Goal: Transaction & Acquisition: Purchase product/service

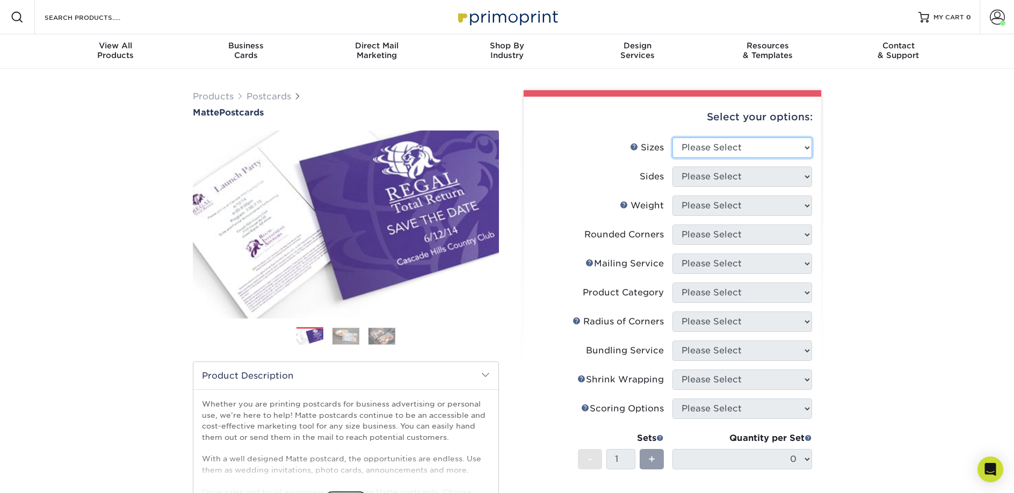
click at [713, 147] on select "Please Select 1.5" x 7" 2" x 4" 2" x 6" 2" x 7" 2" x 8" 2.12" x 5.5" 2.125" x 5…" at bounding box center [742, 147] width 140 height 20
select select "2.00x6.00"
click at [672, 137] on select "Please Select 1.5" x 7" 2" x 4" 2" x 6" 2" x 7" 2" x 8" 2.12" x 5.5" 2.125" x 5…" at bounding box center [742, 147] width 140 height 20
click at [708, 177] on select "Please Select Print Both Sides Print Front Only" at bounding box center [742, 176] width 140 height 20
select select "13abbda7-1d64-4f25-8bb2-c179b224825d"
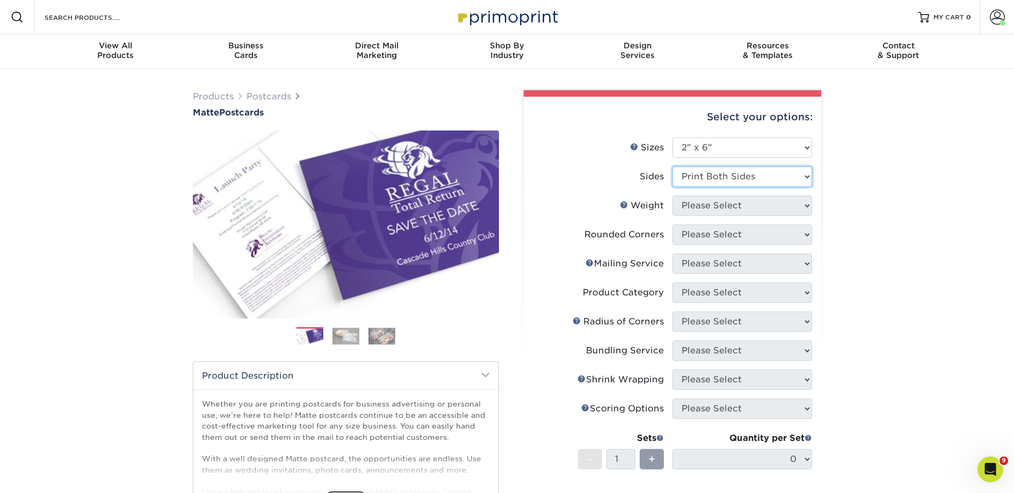
click at [672, 166] on select "Please Select Print Both Sides Print Front Only" at bounding box center [742, 176] width 140 height 20
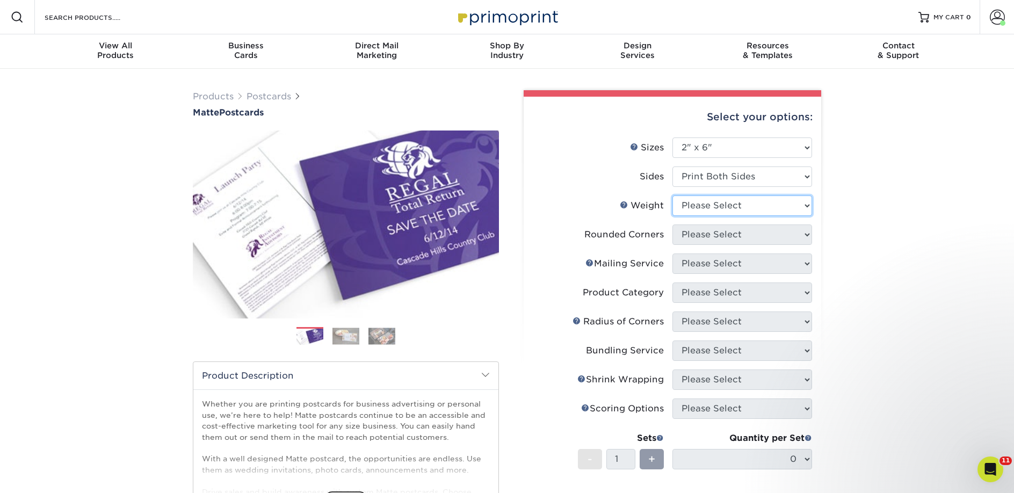
click at [709, 207] on select "Please Select 14PT 16PT" at bounding box center [742, 205] width 140 height 20
select select "14PT"
click at [672, 195] on select "Please Select 14PT 16PT" at bounding box center [742, 205] width 140 height 20
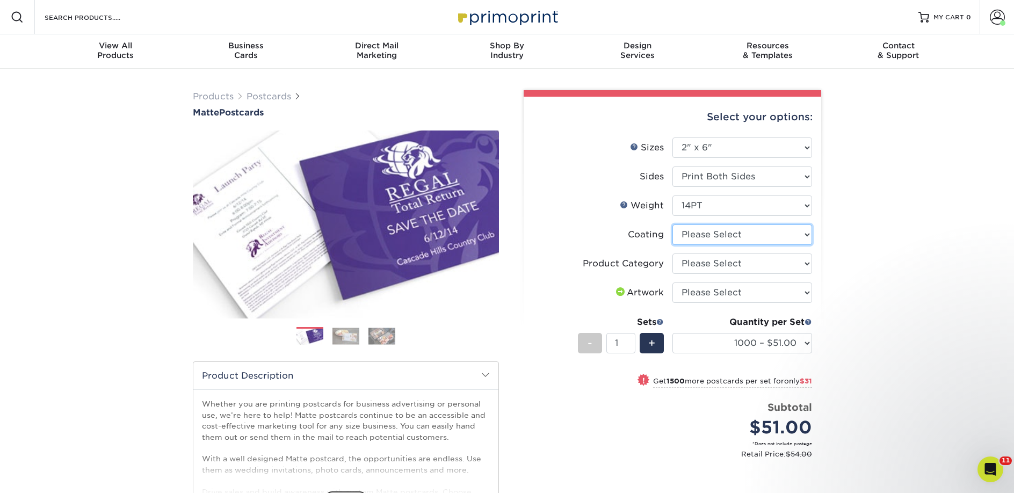
click at [712, 234] on select at bounding box center [742, 234] width 140 height 20
select select "121bb7b5-3b4d-429f-bd8d-bbf80e953313"
click at [672, 224] on select at bounding box center [742, 234] width 140 height 20
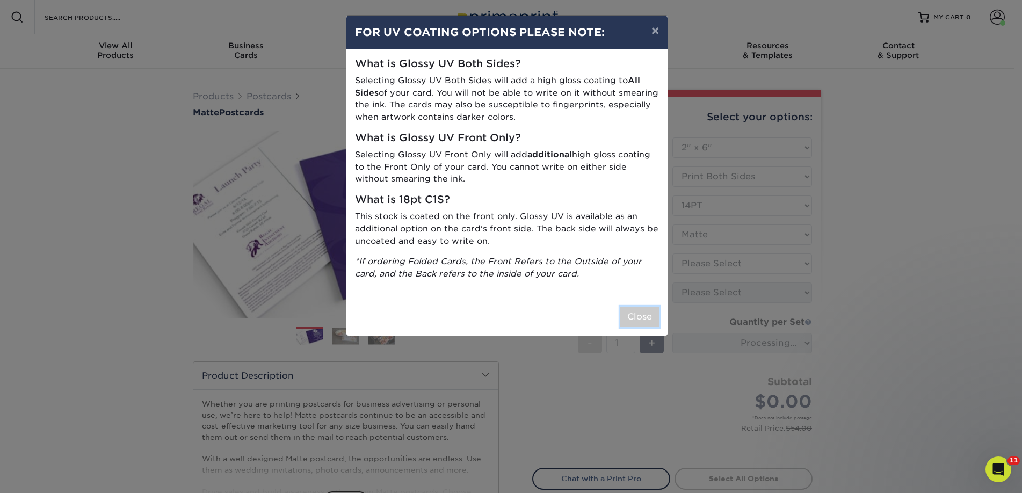
drag, startPoint x: 653, startPoint y: 309, endPoint x: 683, endPoint y: 299, distance: 31.3
click at [653, 309] on button "Close" at bounding box center [639, 317] width 39 height 20
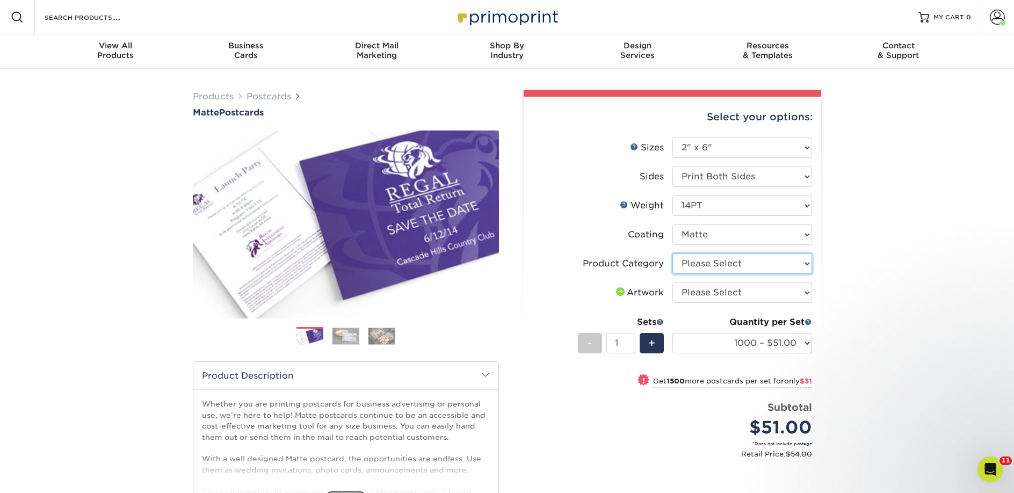
click at [733, 266] on select "Please Select Postcards" at bounding box center [742, 263] width 140 height 20
select select "9b7272e0-d6c8-4c3c-8e97-d3a1bcdab858"
click at [672, 253] on select "Please Select Postcards" at bounding box center [742, 263] width 140 height 20
click at [733, 293] on select "Please Select I will upload files I need a design - $150" at bounding box center [742, 292] width 140 height 20
select select "upload"
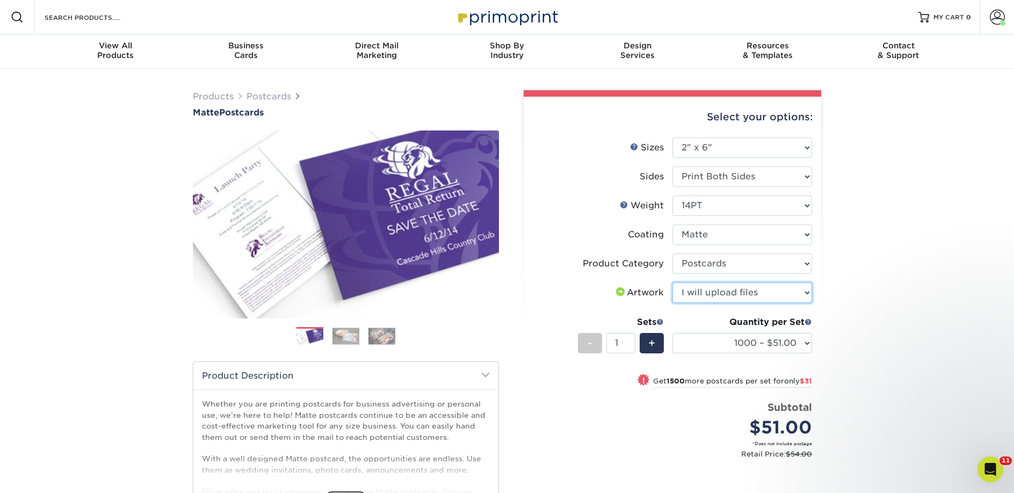
click at [672, 282] on select "Please Select I will upload files I need a design - $150" at bounding box center [742, 292] width 140 height 20
click at [712, 341] on select "1000 – $51.00 2500 – $82.00 5000 – $123.00 10000 – $234.00 15000 – $344.00 2000…" at bounding box center [742, 343] width 140 height 20
select select "2500 – $82.00"
click at [672, 333] on select "1000 – $51.00 2500 – $82.00 5000 – $123.00 10000 – $234.00 15000 – $344.00 2000…" at bounding box center [742, 343] width 140 height 20
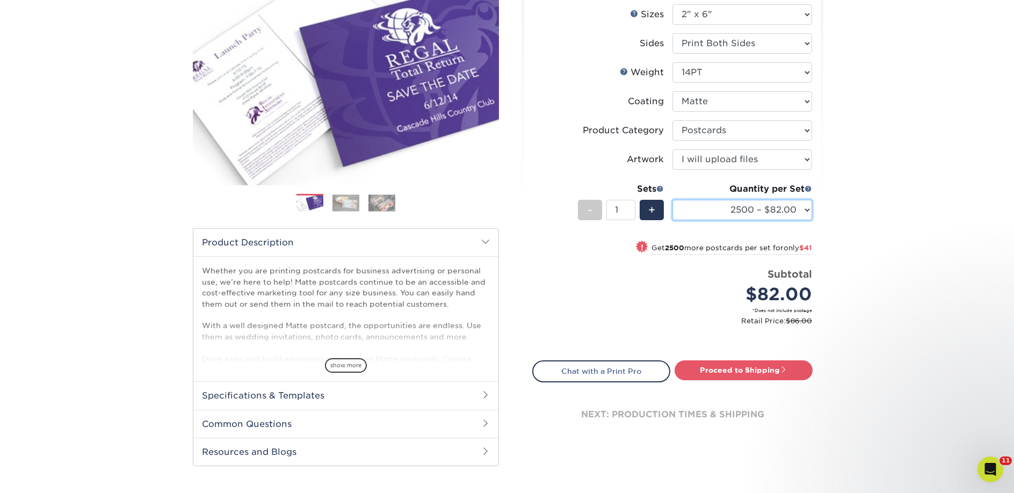
scroll to position [361, 0]
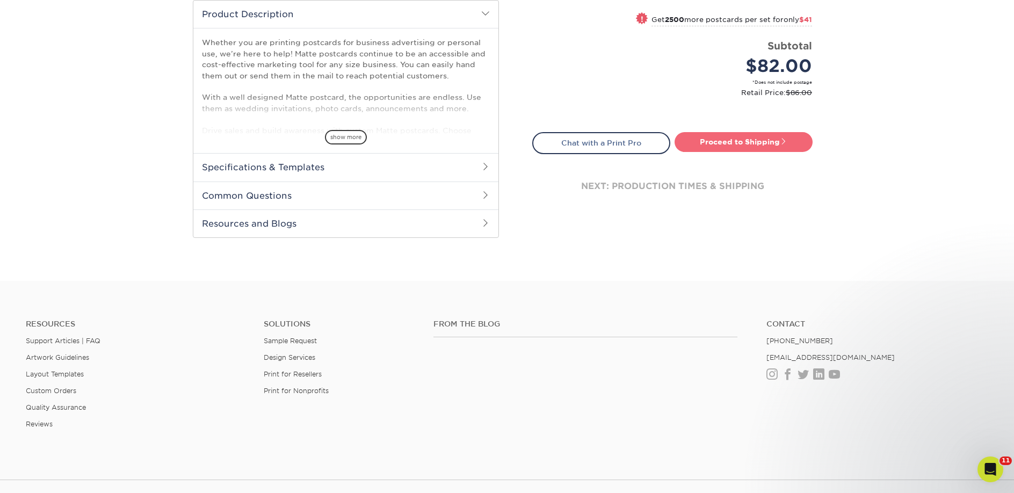
click at [726, 137] on link "Proceed to Shipping" at bounding box center [744, 141] width 138 height 19
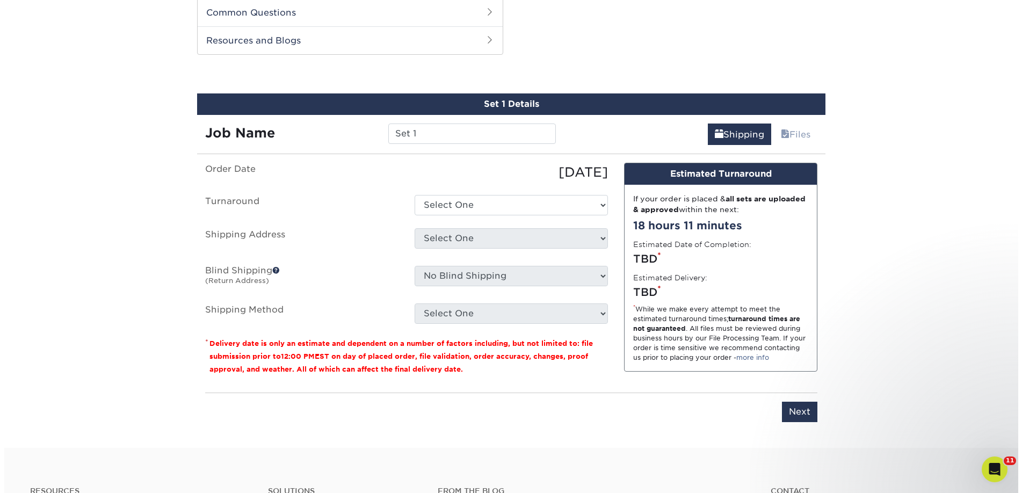
scroll to position [547, 0]
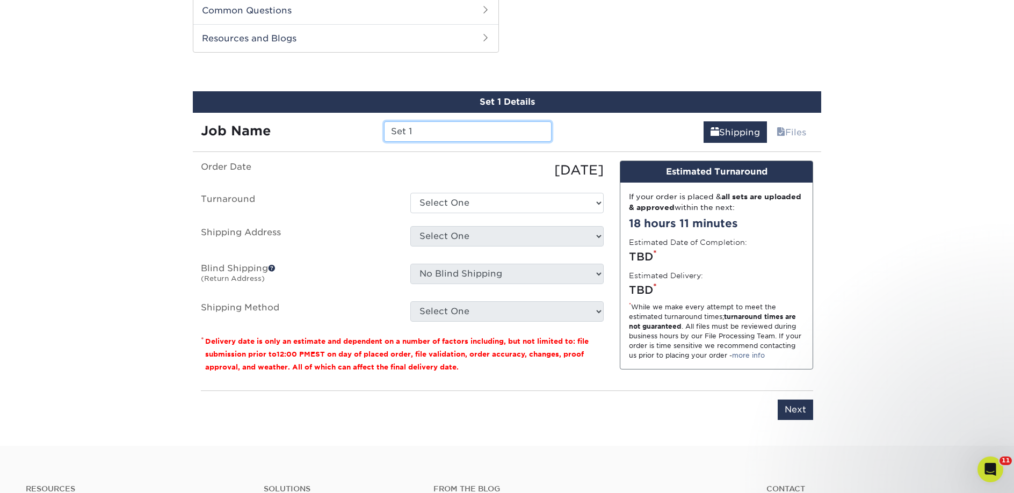
click at [444, 126] on input "Set 1" at bounding box center [467, 131] width 167 height 20
paste input "Fox and Fable Bookstore"
type input "Fox and Fable Bookstore"
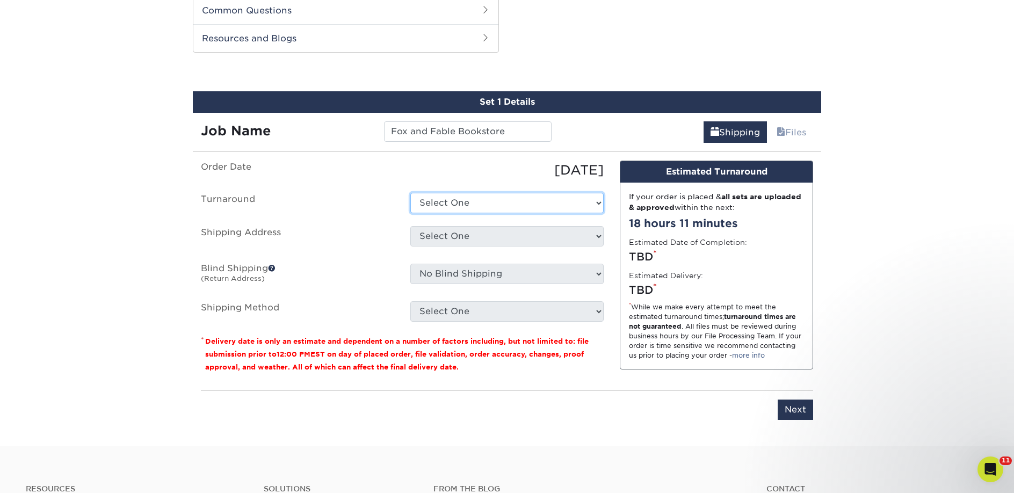
click at [451, 211] on select "Select One 2-4 Business Days 2 Day Next Business Day" at bounding box center [506, 203] width 193 height 20
select select "23bed37c-fa74-46a4-afc9-d3c3160655ce"
click at [410, 193] on select "Select One 2-4 Business Days 2 Day Next Business Day" at bounding box center [506, 203] width 193 height 20
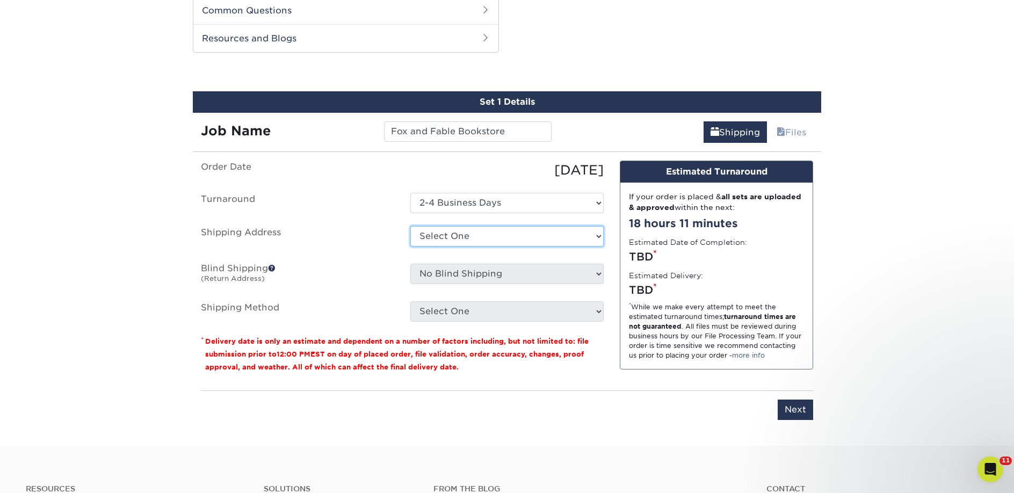
click at [444, 233] on select "Select One 2nd Floor Convention Center A Better Today Books & Boutique A Good B…" at bounding box center [506, 236] width 193 height 20
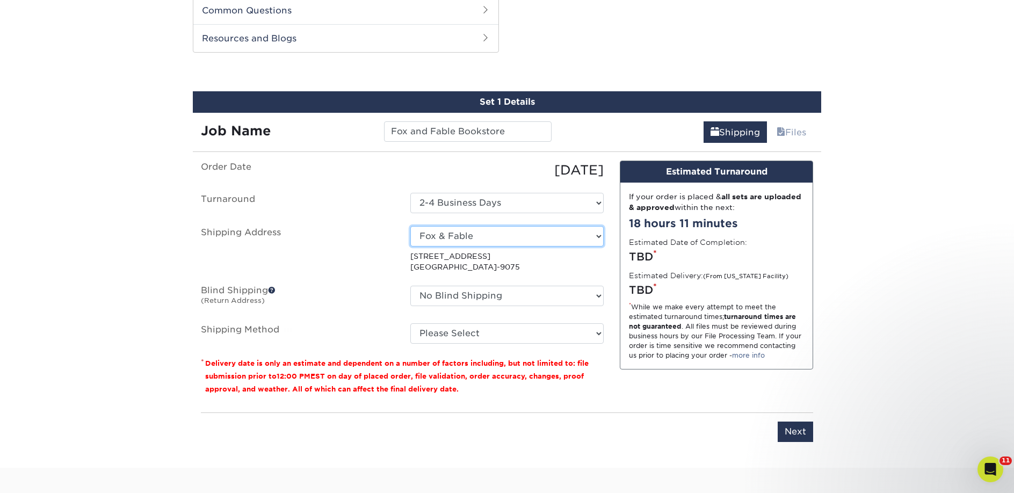
click at [444, 236] on select "Select One 2nd Floor Convention Center A Better Today Books & Boutique A Good B…" at bounding box center [506, 236] width 193 height 20
select select "newaddress"
click at [410, 226] on select "Select One 2nd Floor Convention Center A Better Today Books & Boutique A Good B…" at bounding box center [506, 236] width 193 height 20
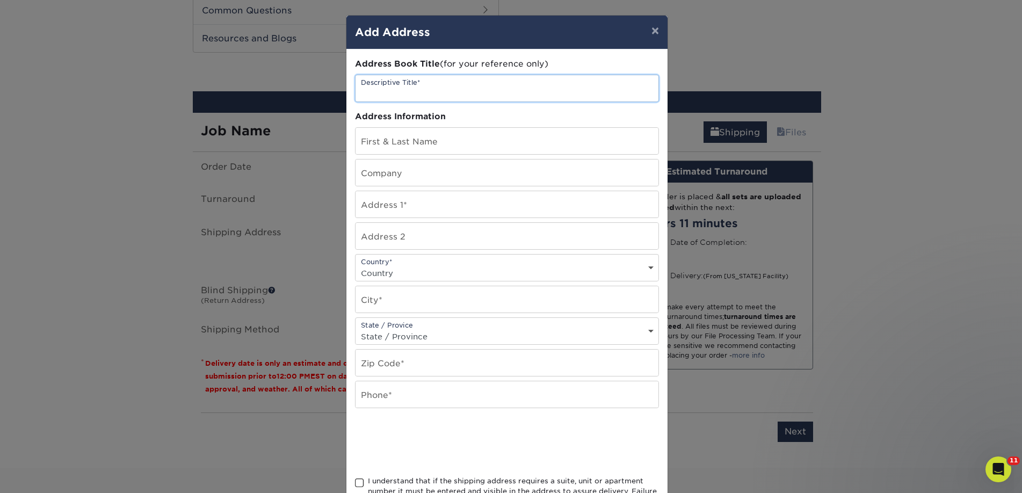
click at [430, 88] on input "text" at bounding box center [507, 88] width 303 height 26
paste input "Fox and Fable Bookstore"
type input "Fox and Fable Bookstore"
click at [380, 165] on input "text" at bounding box center [507, 173] width 303 height 26
paste input "Fox and Fable Bookstore"
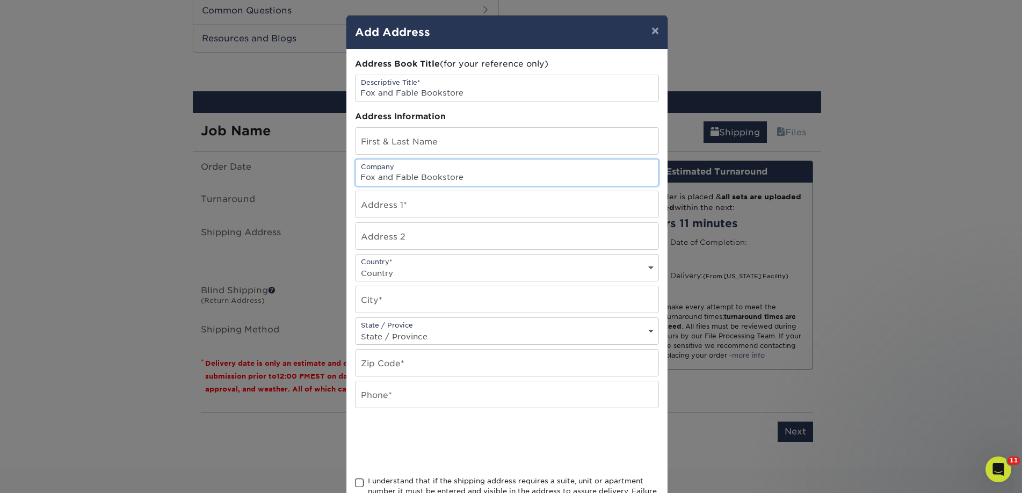
type input "Fox and Fable Bookstore"
click at [394, 142] on input "text" at bounding box center [507, 141] width 303 height 26
paste input "Sky Tabor"
type input "Sky Tabor"
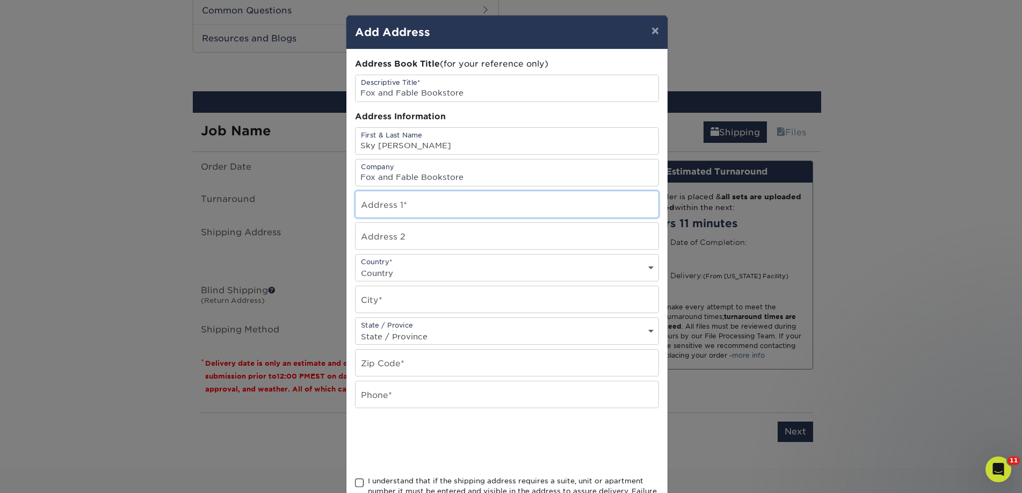
click at [403, 204] on input "text" at bounding box center [507, 204] width 303 height 26
paste input "114 E Buchanan Street"
type input "114 E Buchanan Street"
click at [366, 269] on select "Country United States Canada ----------------------------- Afghanistan Albania …" at bounding box center [507, 273] width 303 height 16
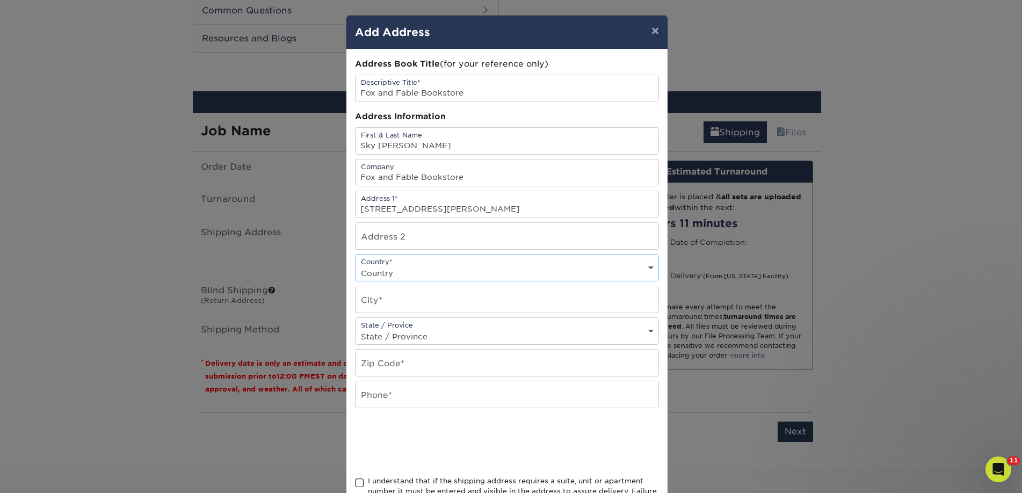
select select "US"
click at [356, 265] on select "Country United States Canada ----------------------------- Afghanistan Albania …" at bounding box center [507, 273] width 303 height 16
click at [396, 289] on input "text" at bounding box center [507, 299] width 303 height 26
paste input "Prairie Grove"
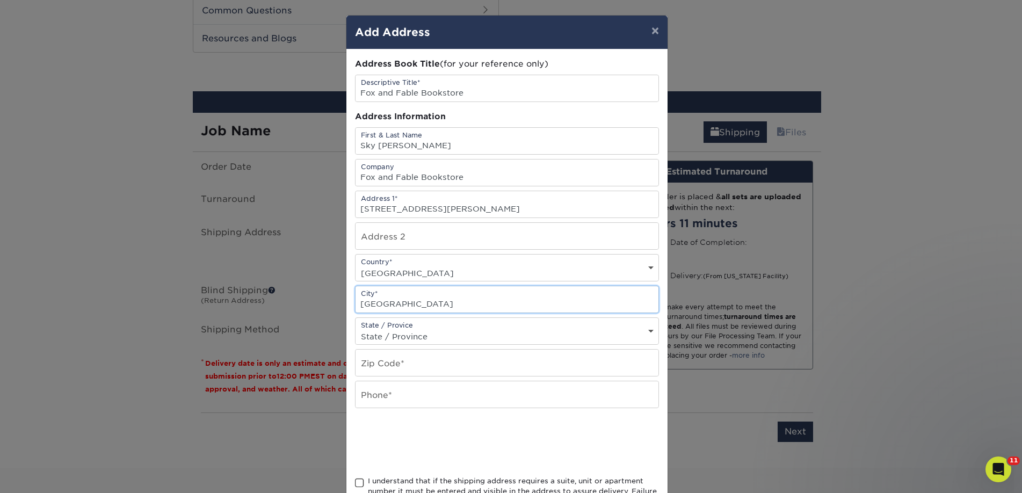
type input "Prairie Grove"
click at [361, 361] on input "text" at bounding box center [507, 363] width 303 height 26
paste input "72753"
type input "72753"
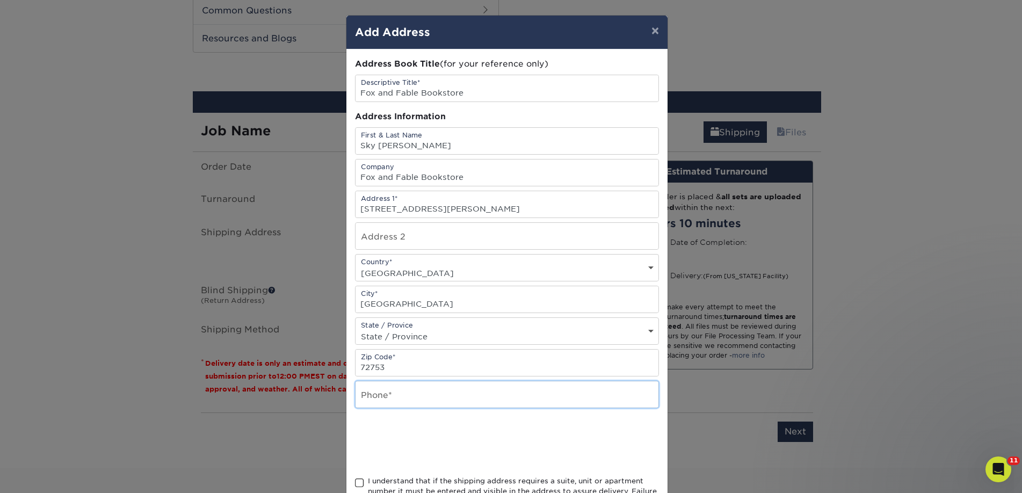
click at [361, 385] on input "text" at bounding box center [507, 394] width 303 height 26
type input "4257367064"
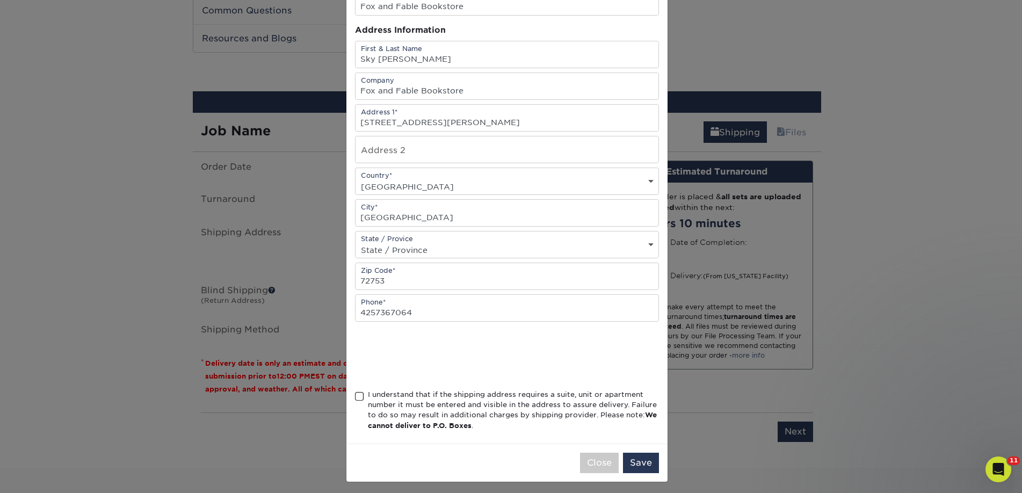
scroll to position [91, 0]
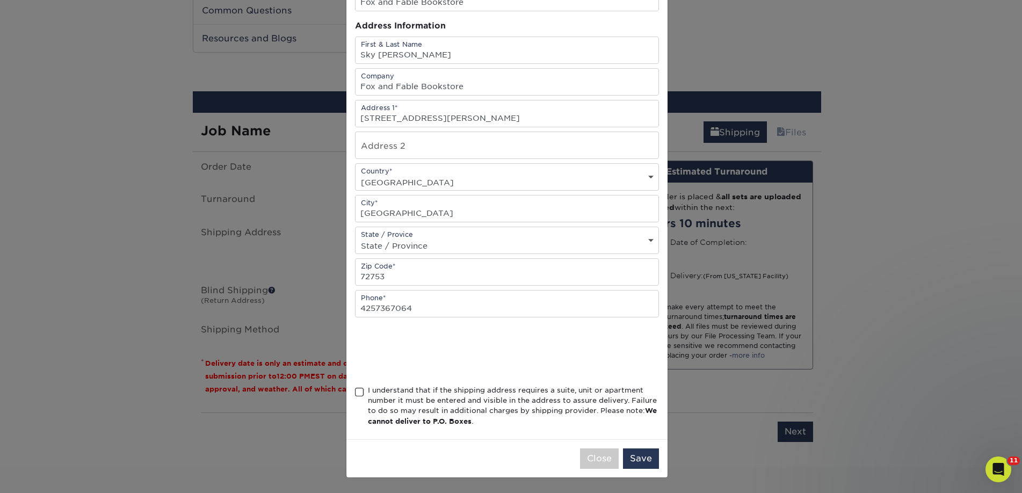
click at [407, 402] on div "I understand that if the shipping address requires a suite, unit or apartment n…" at bounding box center [513, 406] width 291 height 42
click at [0, 0] on input "I understand that if the shipping address requires a suite, unit or apartment n…" at bounding box center [0, 0] width 0 height 0
click at [637, 461] on button "Save" at bounding box center [641, 458] width 36 height 20
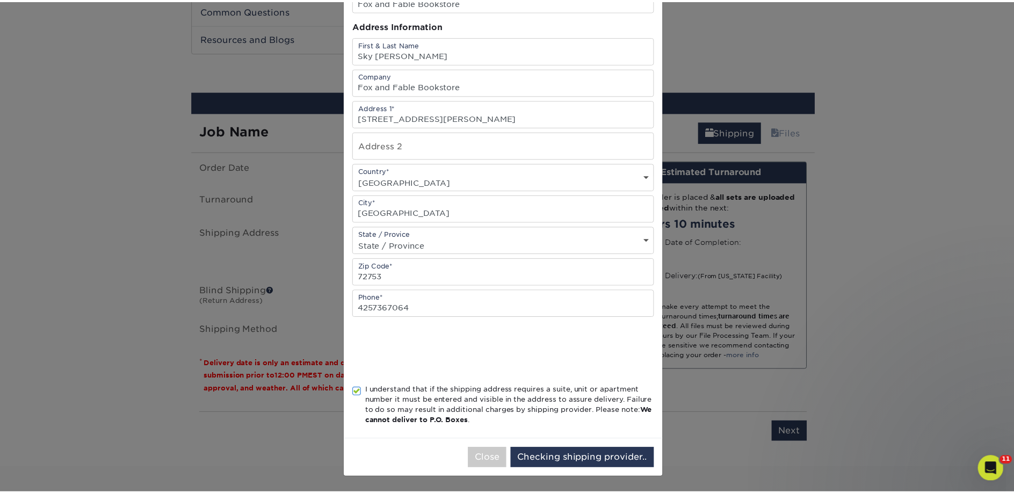
scroll to position [0, 0]
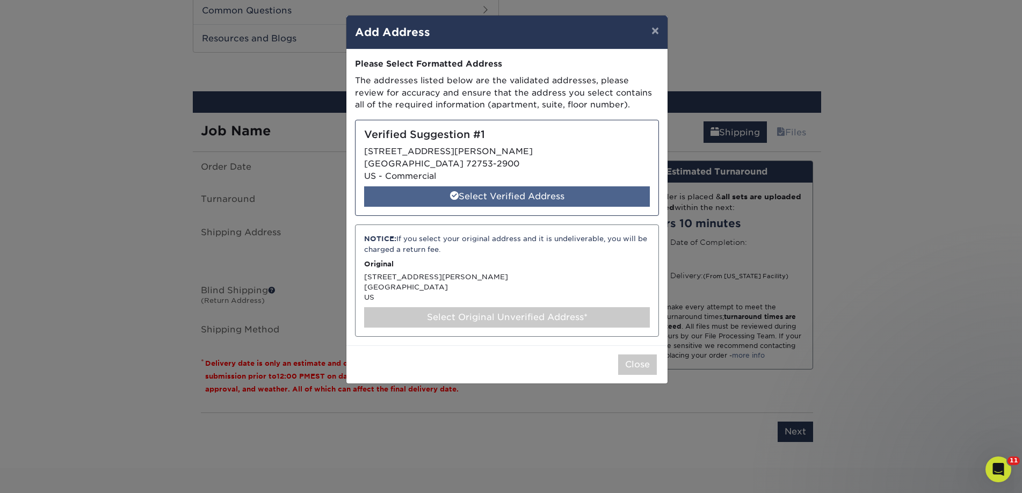
click at [485, 205] on div "Select Verified Address" at bounding box center [507, 196] width 286 height 20
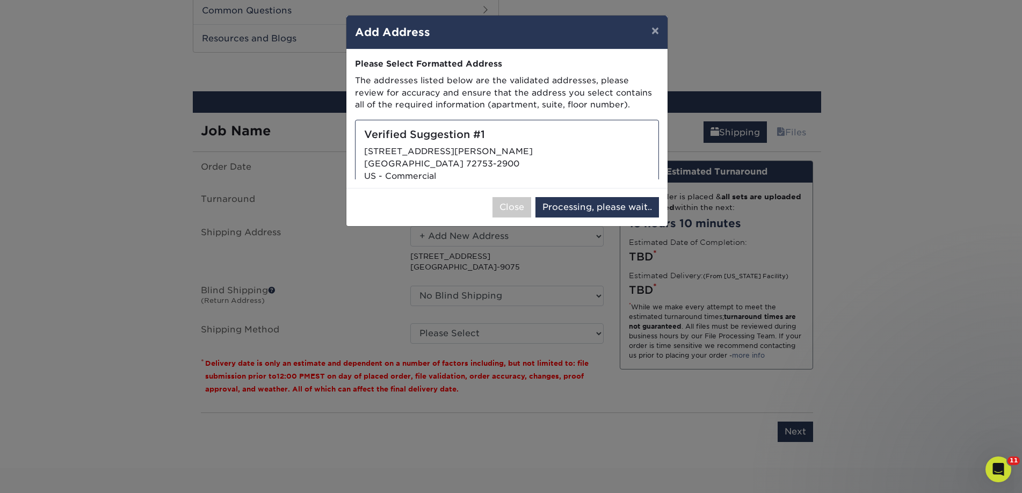
select select "285965"
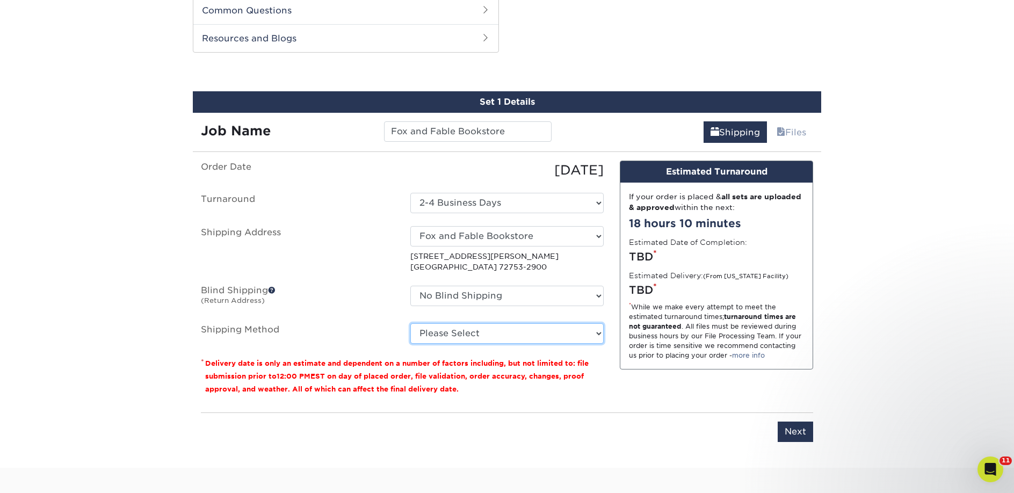
click at [554, 336] on select "Please Select Ground Shipping (+$25.59) 3 Day Shipping Service (+$34.28) 2 Day …" at bounding box center [506, 333] width 193 height 20
select select "03"
click at [410, 323] on select "Please Select Ground Shipping (+$25.59) 3 Day Shipping Service (+$34.28) 2 Day …" at bounding box center [506, 333] width 193 height 20
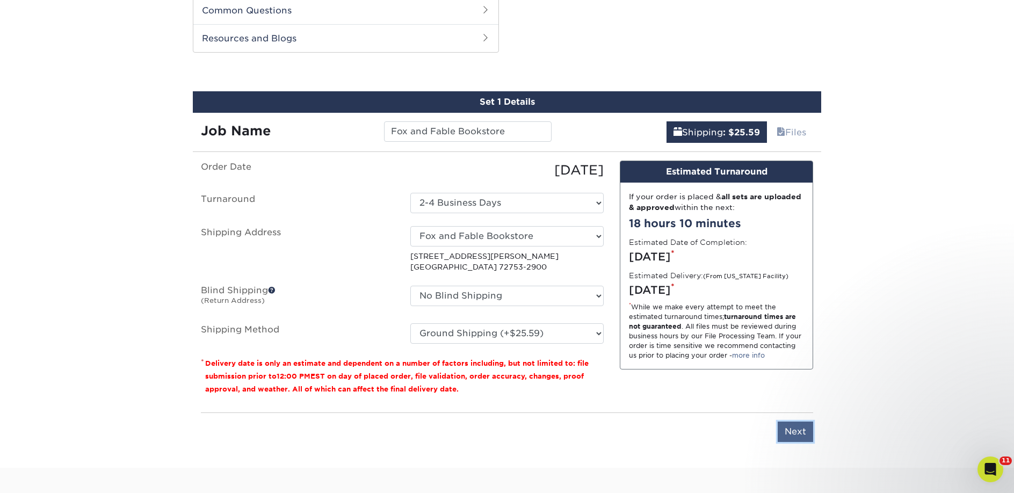
click at [785, 424] on input "Next" at bounding box center [795, 432] width 35 height 20
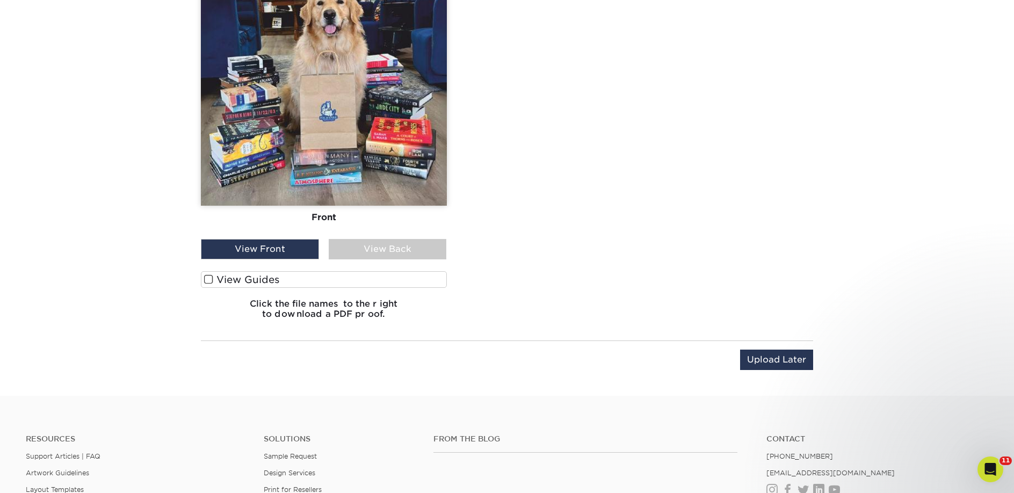
scroll to position [1331, 0]
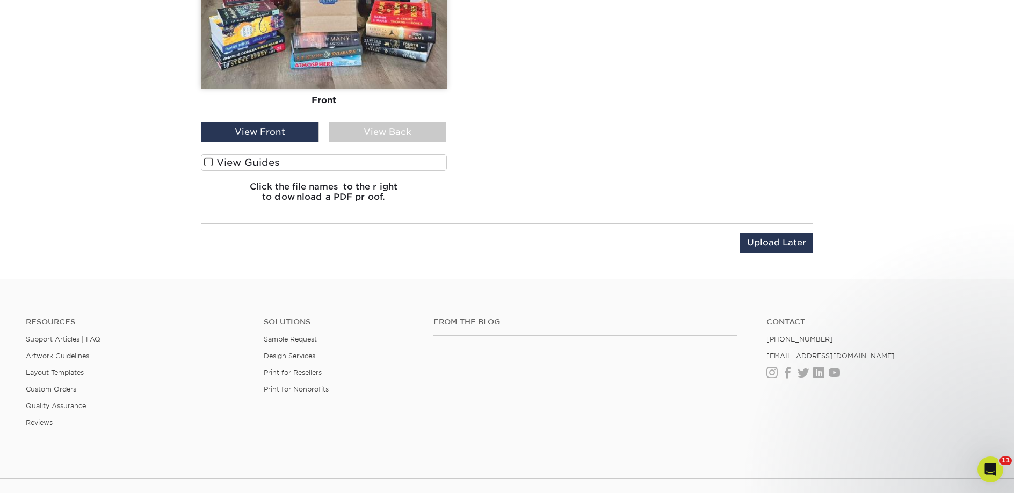
click at [286, 161] on label "View Guides" at bounding box center [324, 162] width 246 height 17
click at [0, 0] on input "View Guides" at bounding box center [0, 0] width 0 height 0
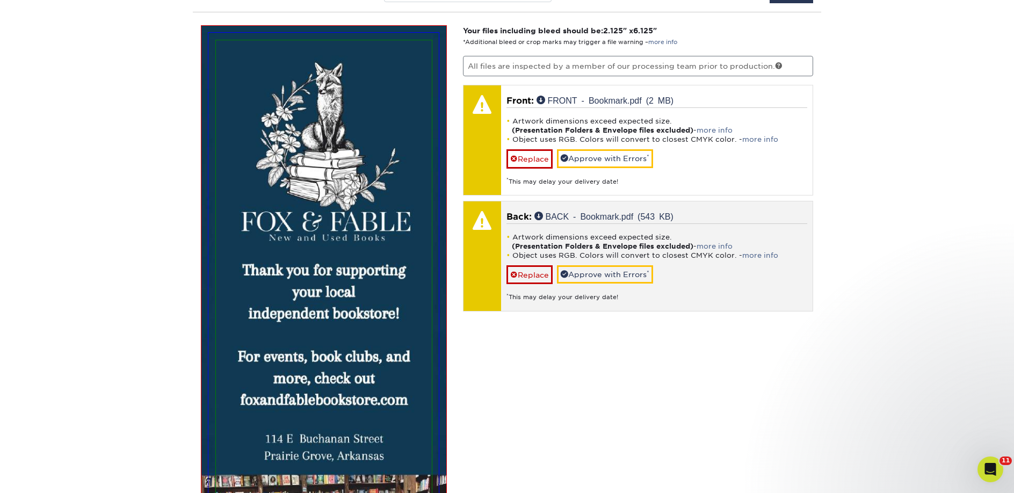
scroll to position [683, 0]
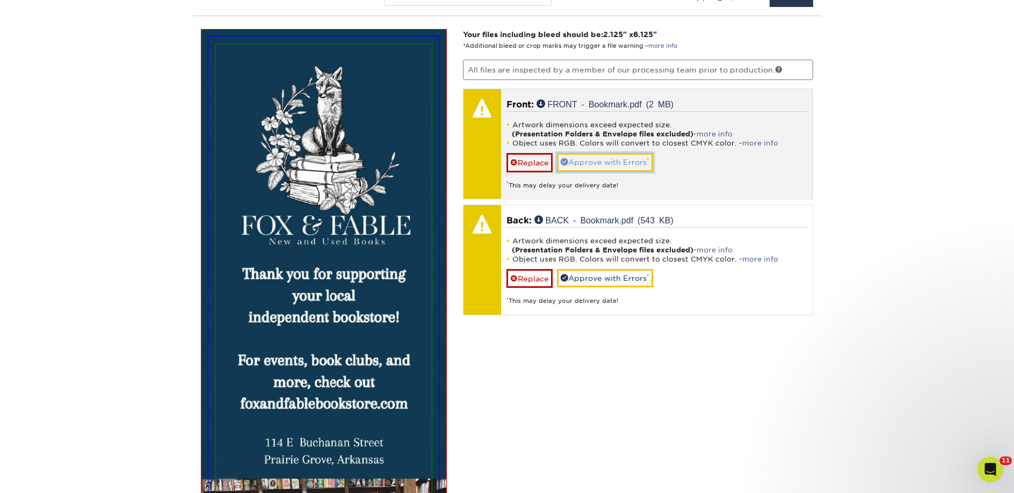
click at [605, 164] on link "Approve with Errors *" at bounding box center [605, 162] width 96 height 18
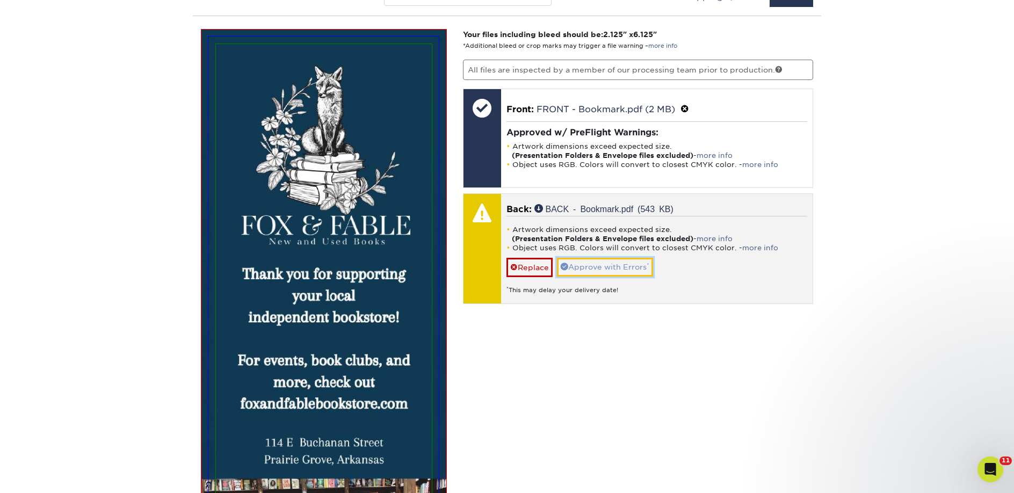
click at [617, 258] on link "Approve with Errors *" at bounding box center [605, 267] width 96 height 18
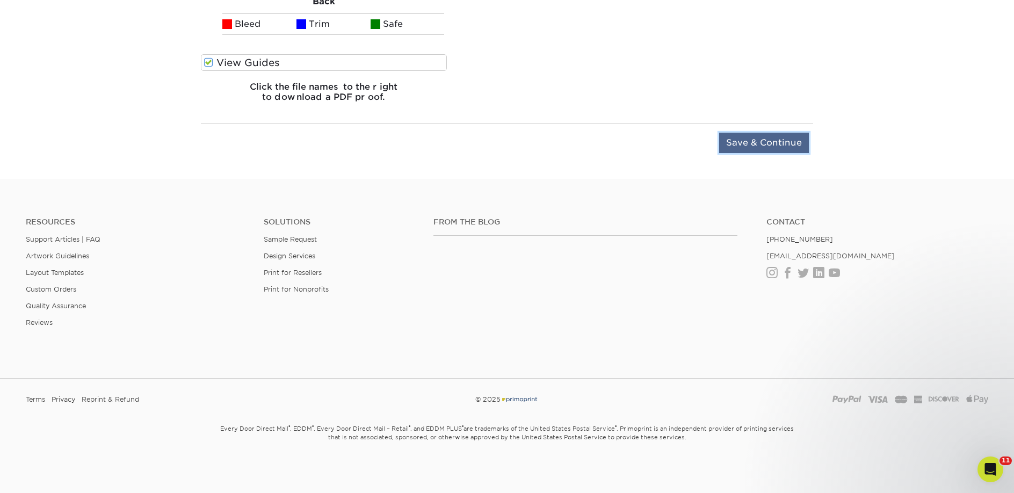
click at [743, 142] on input "Save & Continue" at bounding box center [764, 143] width 90 height 20
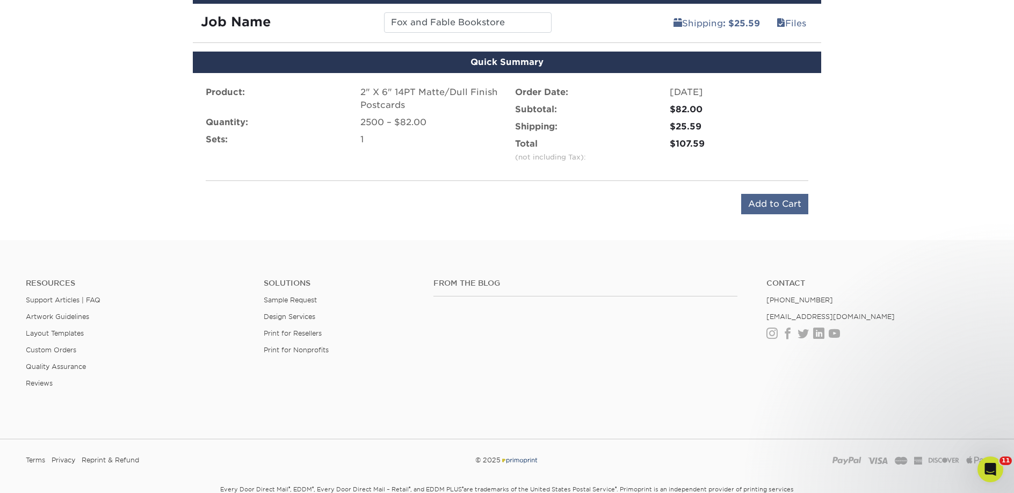
scroll to position [649, 0]
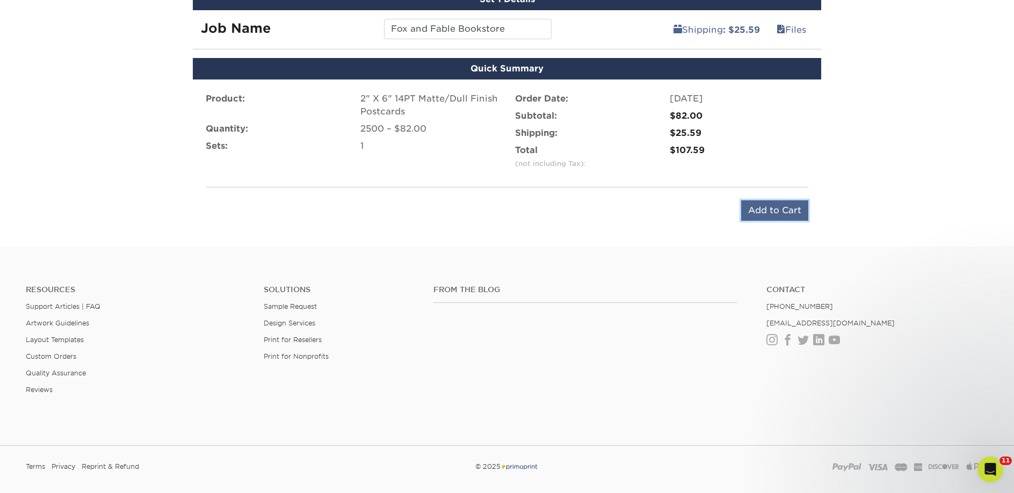
click at [779, 215] on input "Add to Cart" at bounding box center [774, 210] width 67 height 20
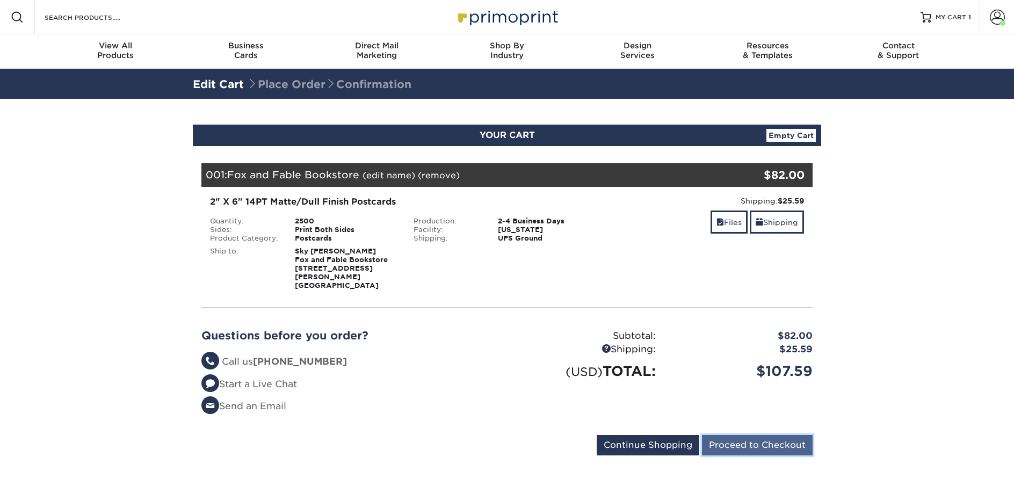
click at [763, 440] on input "Proceed to Checkout" at bounding box center [757, 445] width 111 height 20
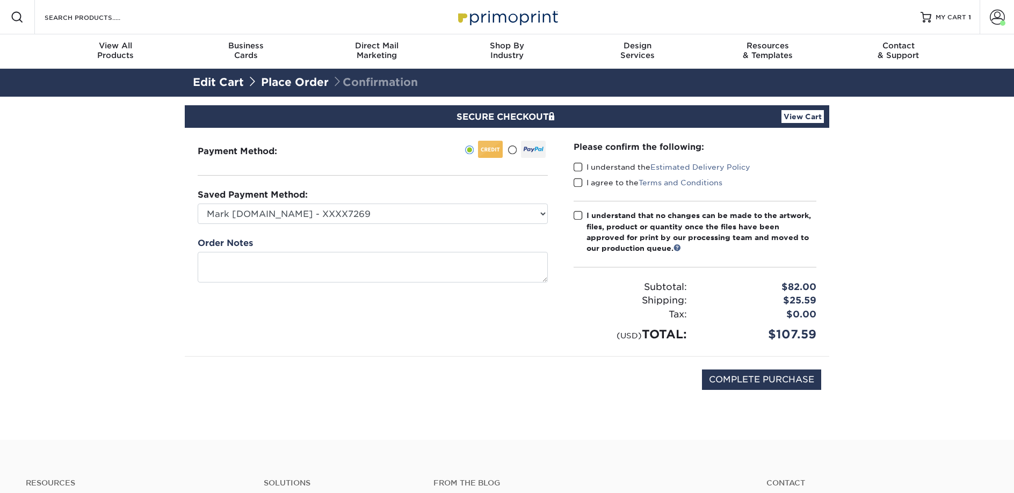
click at [583, 171] on label "I understand the Estimated Delivery Policy" at bounding box center [662, 167] width 177 height 11
click at [0, 0] on input "I understand the Estimated Delivery Policy" at bounding box center [0, 0] width 0 height 0
click at [583, 186] on label "I agree to the Terms and Conditions" at bounding box center [648, 182] width 149 height 11
click at [0, 0] on input "I agree to the Terms and Conditions" at bounding box center [0, 0] width 0 height 0
click at [584, 220] on label "I understand that no changes can be made to the artwork, files, product or quan…" at bounding box center [695, 232] width 243 height 44
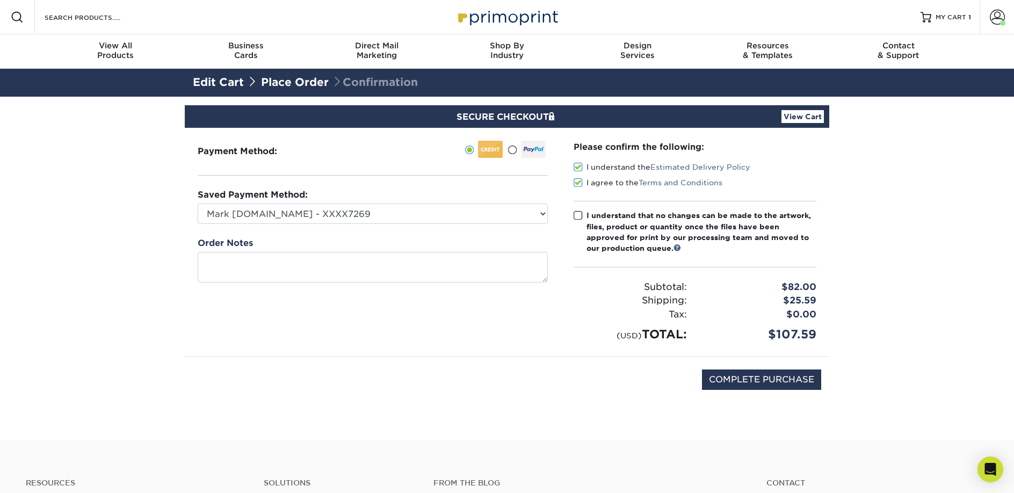
click at [0, 0] on input "I understand that no changes can be made to the artwork, files, product or quan…" at bounding box center [0, 0] width 0 height 0
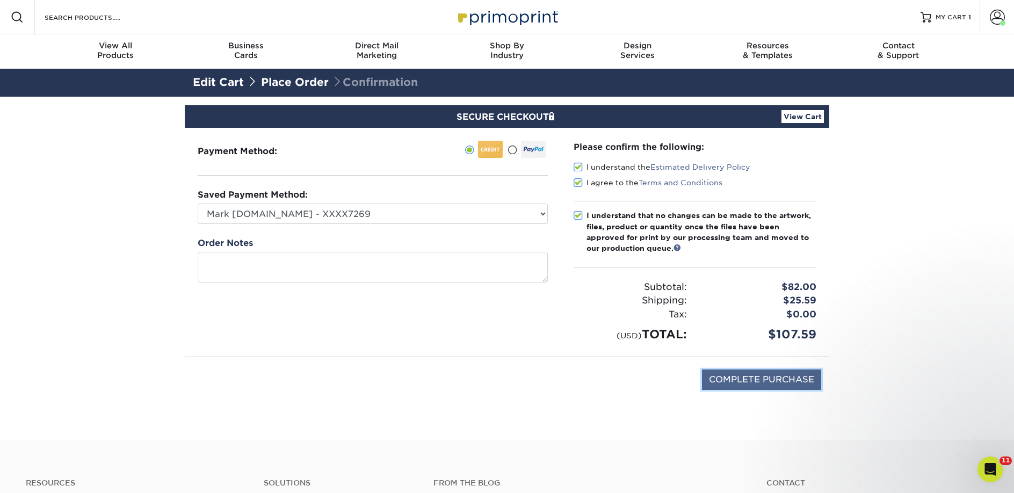
click at [712, 377] on input "COMPLETE PURCHASE" at bounding box center [761, 379] width 119 height 20
type input "PROCESSING, PLEASE WAIT..."
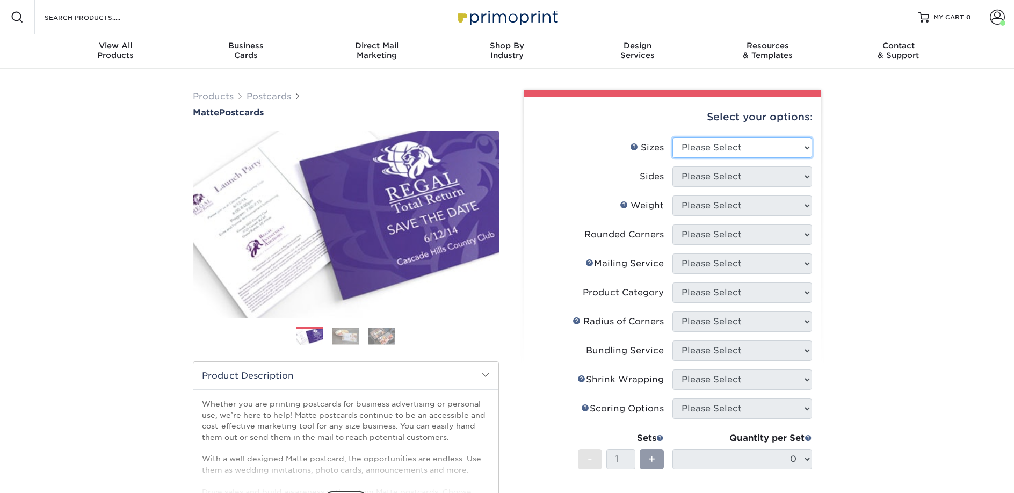
click at [672, 144] on select "Please Select 1.5" x 7" 2" x 4" 2" x 6" 2" x 7" 2" x 8" 2.12" x 5.5" 2.125" x 5…" at bounding box center [742, 147] width 140 height 20
click at [672, 137] on select "Please Select 1.5" x 7" 2" x 4" 2" x 6" 2" x 7" 2" x 8" 2.12" x 5.5" 2.125" x 5…" at bounding box center [742, 147] width 140 height 20
click at [693, 154] on select "Please Select 1.5" x 7" 2" x 4" 2" x 6" 2" x 7" 2" x 8" 2.12" x 5.5" 2.125" x 5…" at bounding box center [742, 147] width 140 height 20
select select "2.00x6.00"
click at [672, 137] on select "Please Select 1.5" x 7" 2" x 4" 2" x 6" 2" x 7" 2" x 8" 2.12" x 5.5" 2.125" x 5…" at bounding box center [742, 147] width 140 height 20
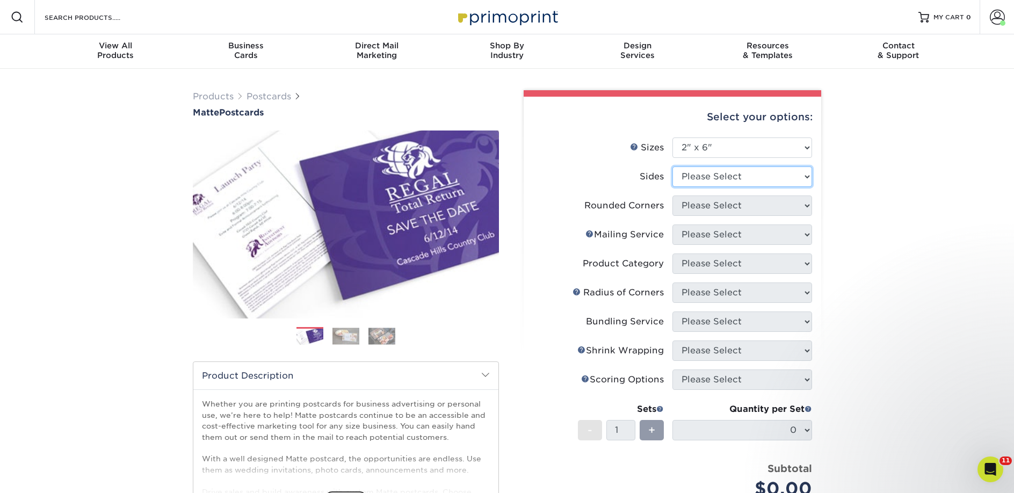
click at [690, 171] on select "Please Select Print Both Sides Print Front Only" at bounding box center [742, 176] width 140 height 20
select select "13abbda7-1d64-4f25-8bb2-c179b224825d"
click at [672, 166] on select "Please Select Print Both Sides Print Front Only" at bounding box center [742, 176] width 140 height 20
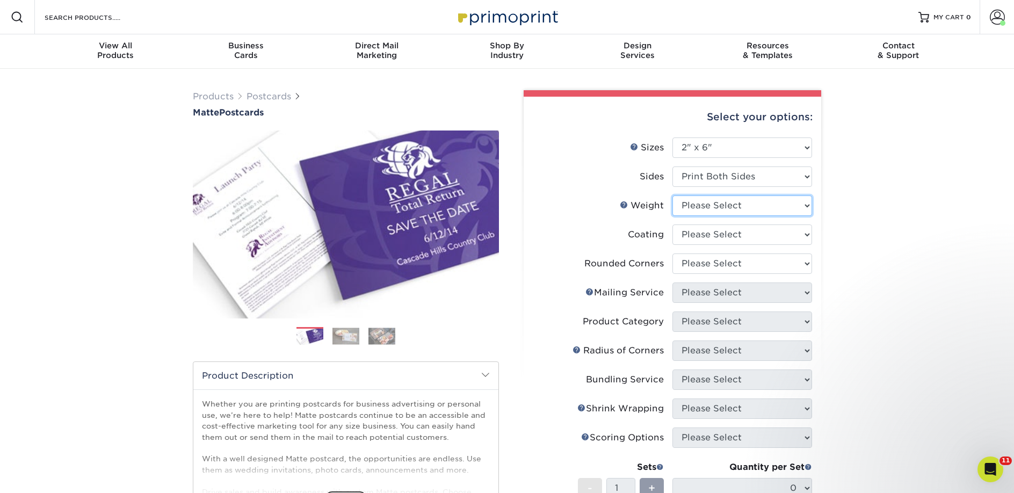
click at [709, 208] on select "Please Select 14PT 16PT" at bounding box center [742, 205] width 140 height 20
select select "14PT"
click at [672, 195] on select "Please Select 14PT 16PT" at bounding box center [742, 205] width 140 height 20
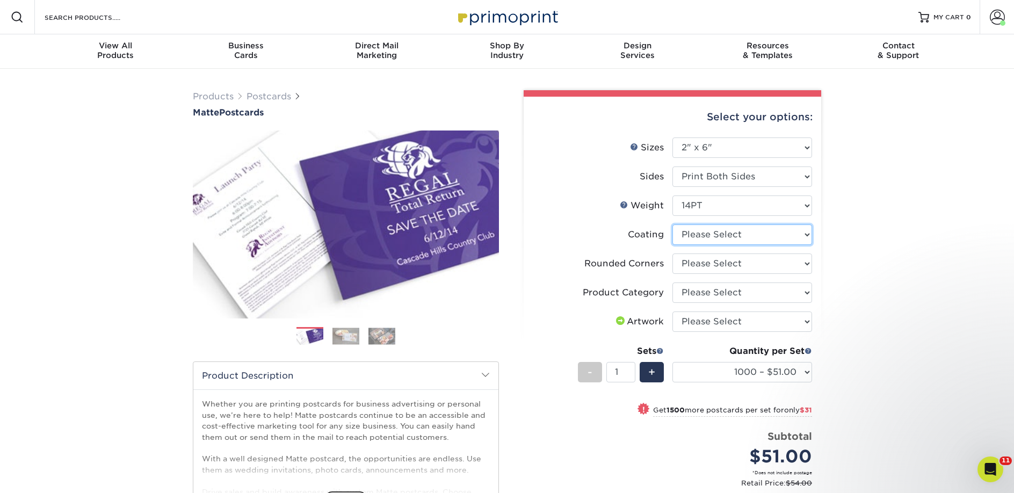
click at [715, 235] on select at bounding box center [742, 234] width 140 height 20
select select "121bb7b5-3b4d-429f-bd8d-bbf80e953313"
click at [672, 224] on select at bounding box center [742, 234] width 140 height 20
select select "-1"
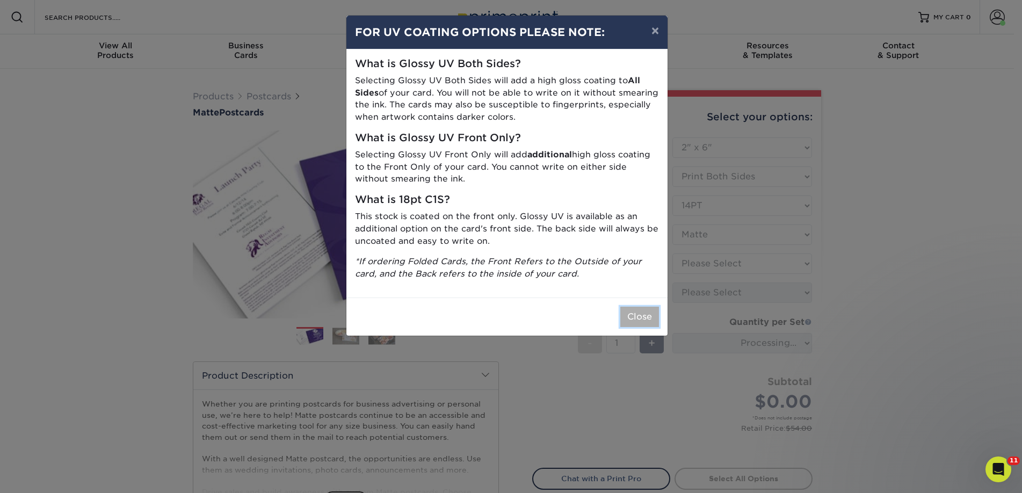
click at [651, 314] on button "Close" at bounding box center [639, 317] width 39 height 20
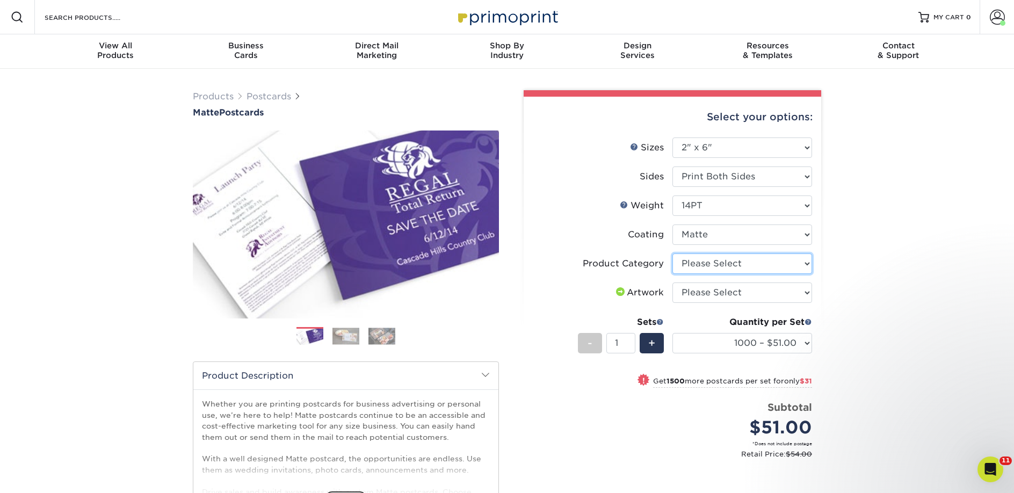
click at [705, 267] on select "Please Select Postcards" at bounding box center [742, 263] width 140 height 20
select select "9b7272e0-d6c8-4c3c-8e97-d3a1bcdab858"
click at [672, 253] on select "Please Select Postcards" at bounding box center [742, 263] width 140 height 20
click at [698, 290] on select "Please Select I will upload files I need a design - $150" at bounding box center [742, 292] width 140 height 20
select select "upload"
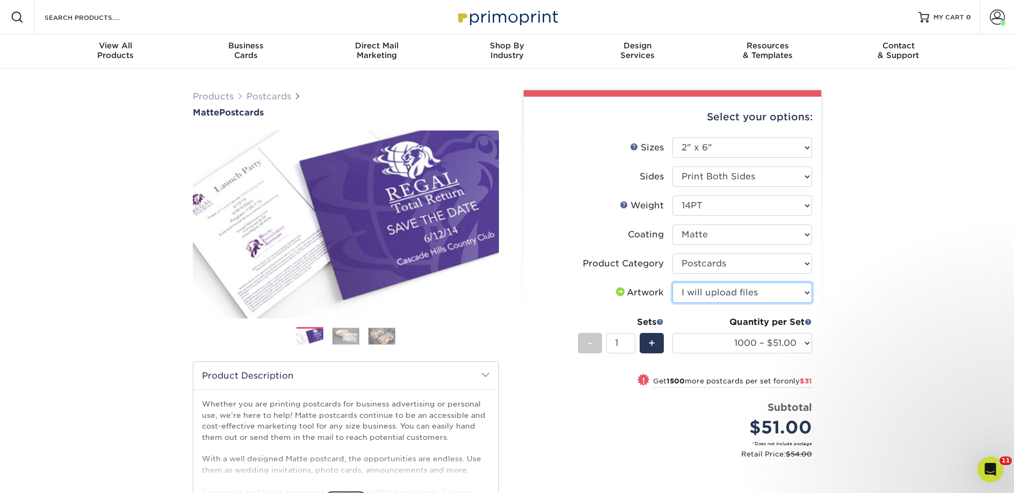
click at [672, 282] on select "Please Select I will upload files I need a design - $150" at bounding box center [742, 292] width 140 height 20
click at [724, 352] on select "1000 – $51.00 2500 – $82.00 5000 – $123.00 10000 – $234.00 15000 – $344.00 2000…" at bounding box center [742, 343] width 140 height 20
select select "2500 – $82.00"
click at [672, 333] on select "1000 – $51.00 2500 – $82.00 5000 – $123.00 10000 – $234.00 15000 – $344.00 2000…" at bounding box center [742, 343] width 140 height 20
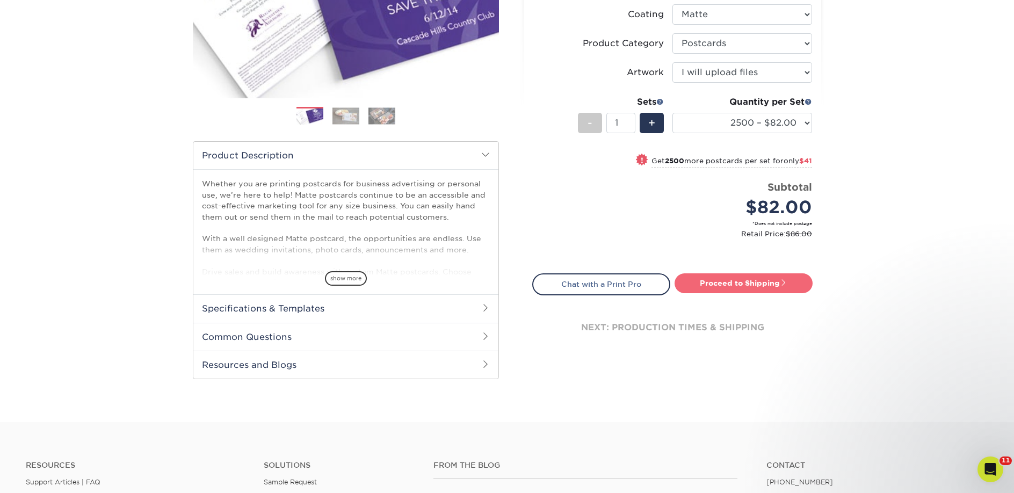
click at [704, 277] on link "Proceed to Shipping" at bounding box center [744, 282] width 138 height 19
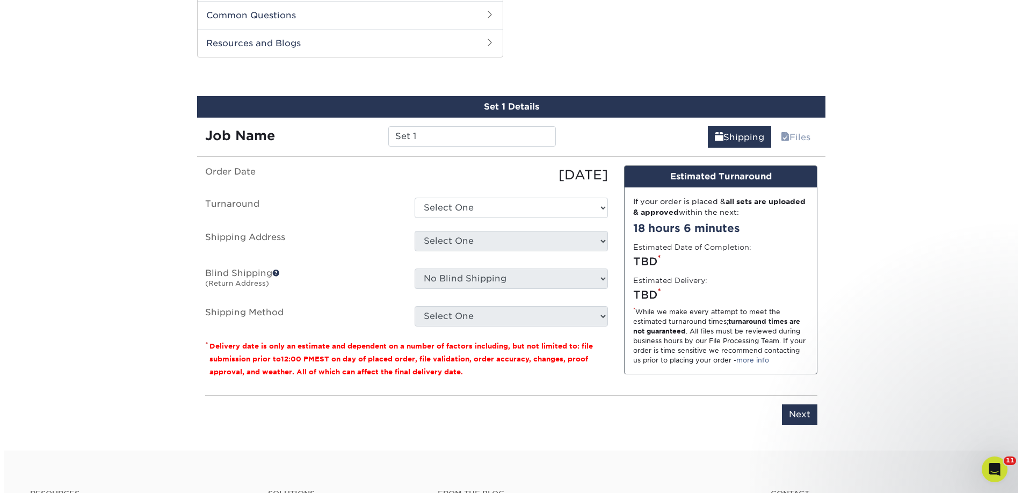
scroll to position [547, 0]
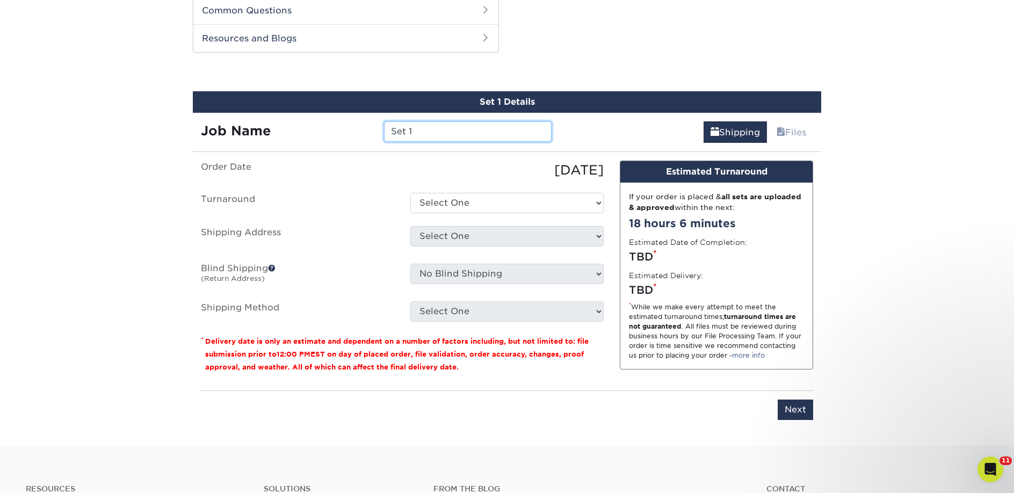
click at [412, 126] on input "Set 1" at bounding box center [467, 131] width 167 height 20
paste input "The Book & The Bean"
type input "The Book & The Bean"
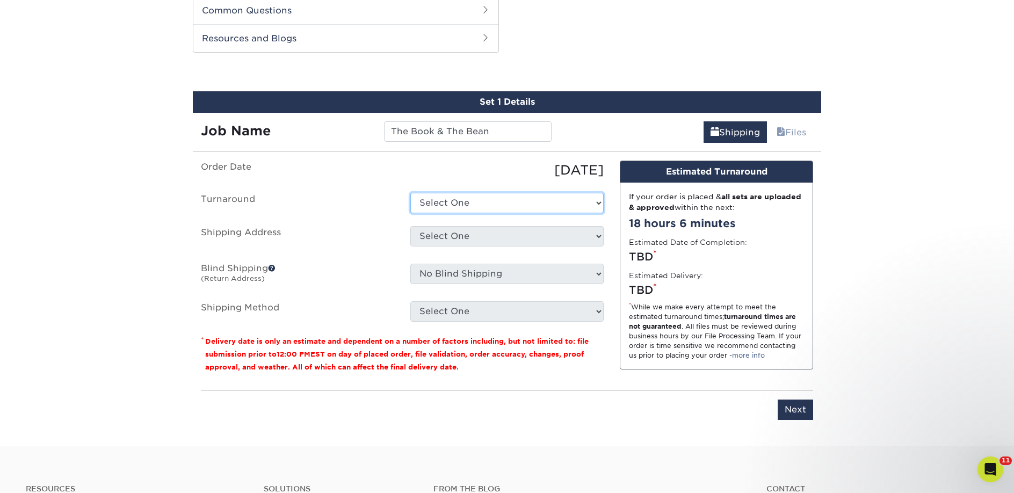
click at [422, 204] on select "Select One 2-4 Business Days 2 Day Next Business Day" at bounding box center [506, 203] width 193 height 20
select select "23bed37c-fa74-46a4-afc9-d3c3160655ce"
click at [410, 193] on select "Select One 2-4 Business Days 2 Day Next Business Day" at bounding box center [506, 203] width 193 height 20
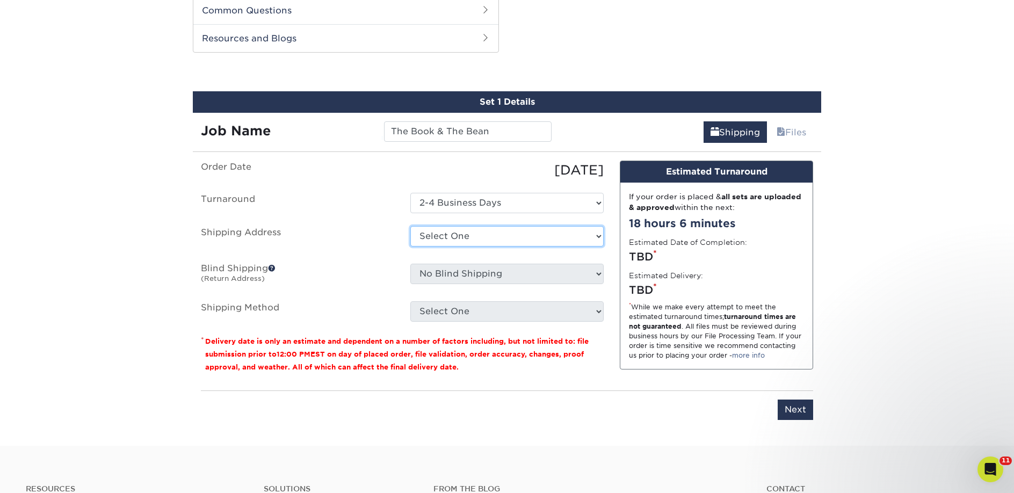
click at [438, 237] on select "Select One 2nd Floor Convention Center A Better Today Books & Boutique A Good B…" at bounding box center [506, 236] width 193 height 20
select select "newaddress"
click at [410, 226] on select "Select One 2nd Floor Convention Center A Better Today Books & Boutique A Good B…" at bounding box center [506, 236] width 193 height 20
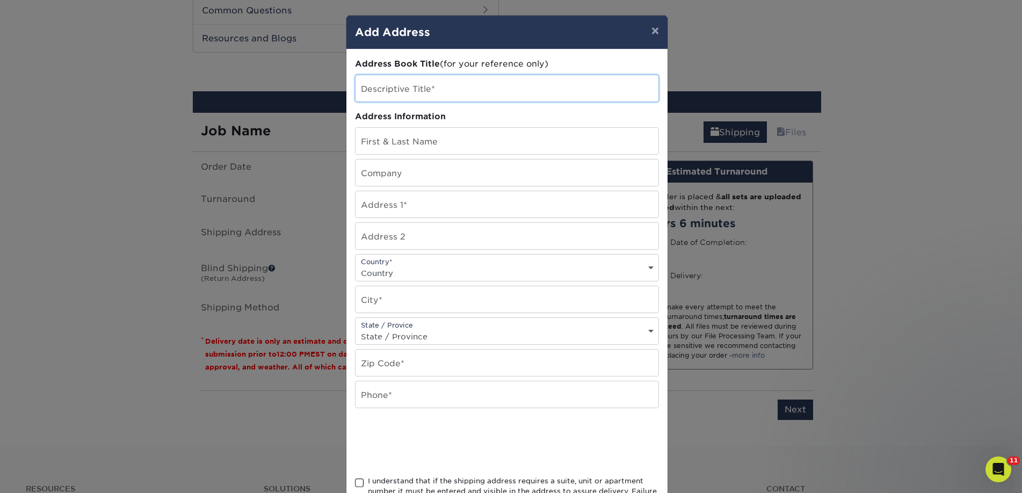
click at [402, 80] on input "text" at bounding box center [507, 88] width 303 height 26
paste input "The Book & The Bean"
type input "The Book & The Bean"
click at [387, 165] on input "text" at bounding box center [507, 173] width 303 height 26
paste input "The Book & The Bean"
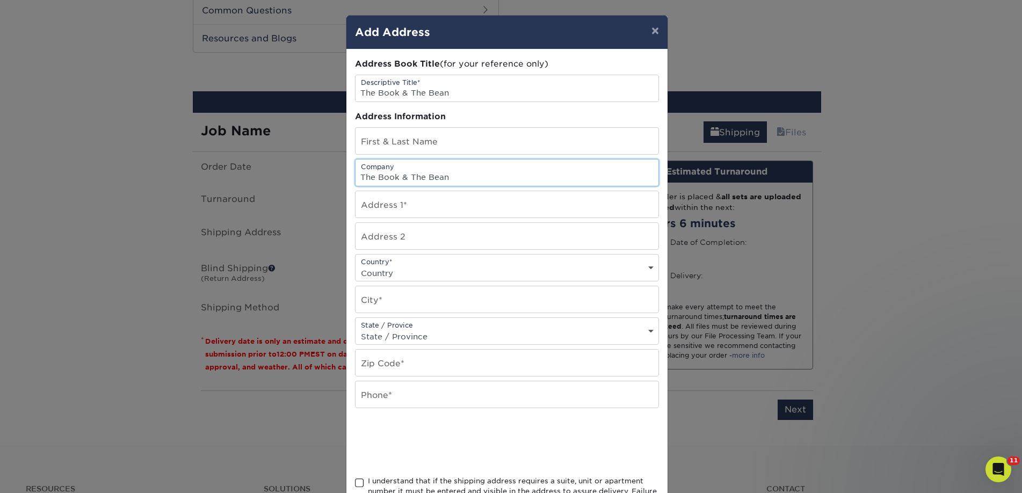
type input "The Book & The Bean"
click at [408, 149] on input "text" at bounding box center [507, 141] width 303 height 26
paste input "[PERSON_NAME]"
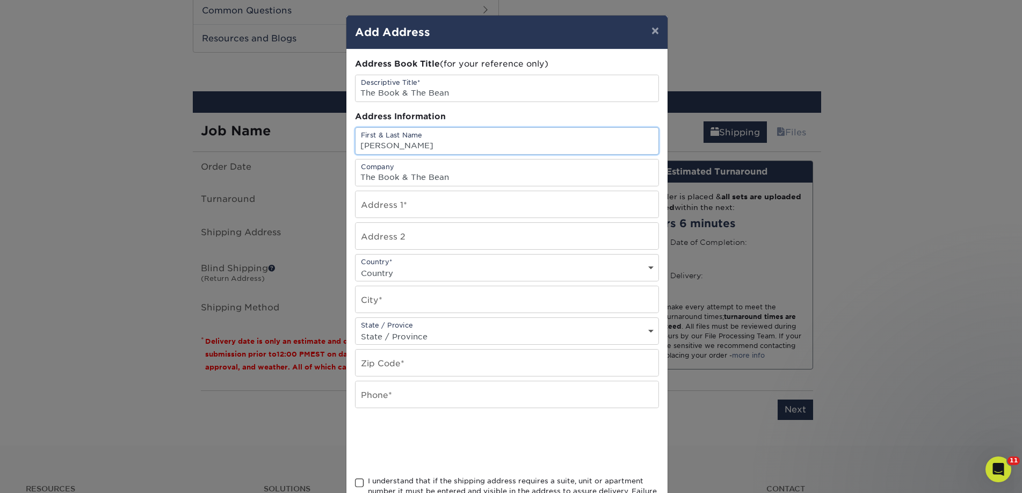
type input "[PERSON_NAME]"
click at [424, 198] on input "text" at bounding box center [507, 204] width 303 height 26
paste input "78 Graythorn Mounatin Ct"
type input "78 Graythorn Mounatin Ct"
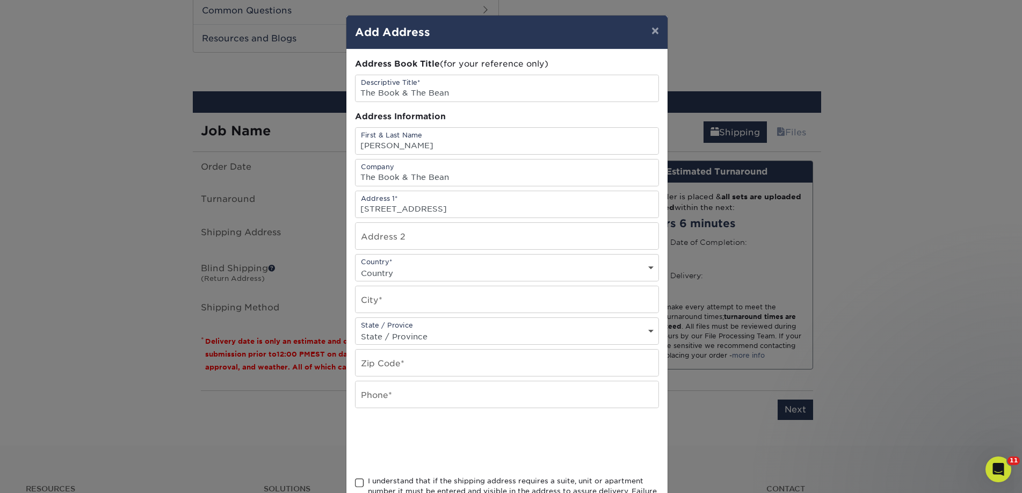
click at [361, 271] on select "Country United States Canada ----------------------------- Afghanistan Albania …" at bounding box center [507, 273] width 303 height 16
click at [356, 265] on select "Country United States Canada ----------------------------- Afghanistan Albania …" at bounding box center [507, 273] width 303 height 16
click at [367, 278] on select "Country United States Canada ----------------------------- Afghanistan Albania …" at bounding box center [507, 273] width 303 height 16
select select "US"
click at [356, 265] on select "Country United States Canada ----------------------------- Afghanistan Albania …" at bounding box center [507, 273] width 303 height 16
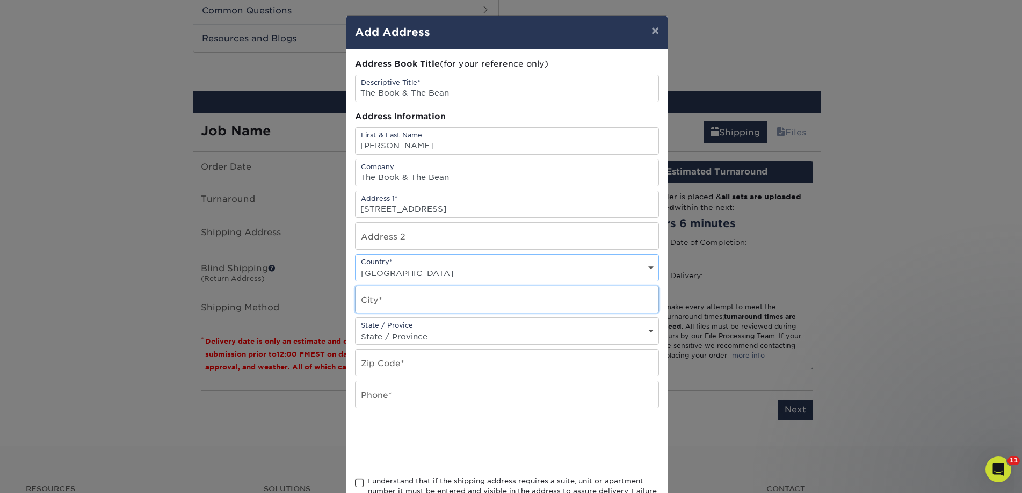
click at [434, 307] on input "text" at bounding box center [507, 299] width 303 height 26
paste input "Henderson"
type input "Henderson"
click at [386, 363] on input "text" at bounding box center [507, 363] width 303 height 26
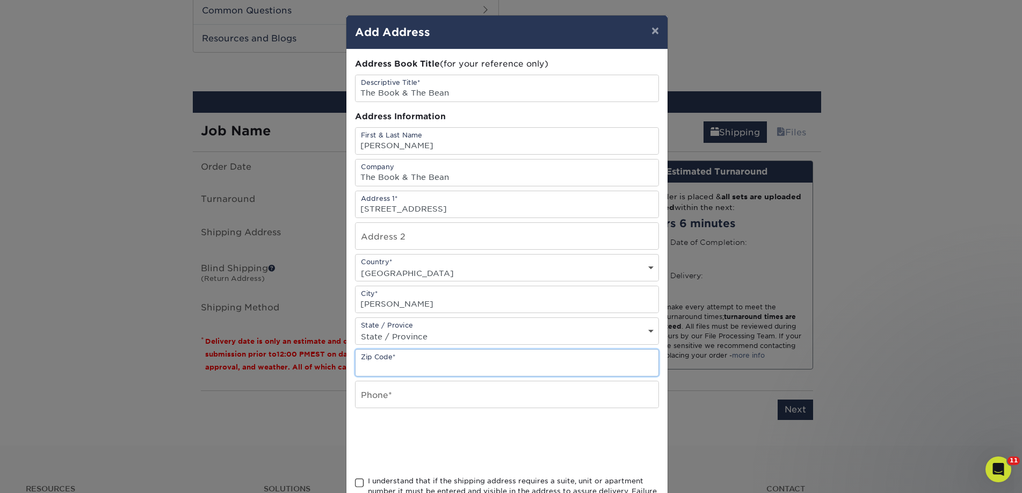
paste input "89012"
type input "89012"
click at [366, 389] on input "text" at bounding box center [507, 394] width 303 height 26
type input "4257367064"
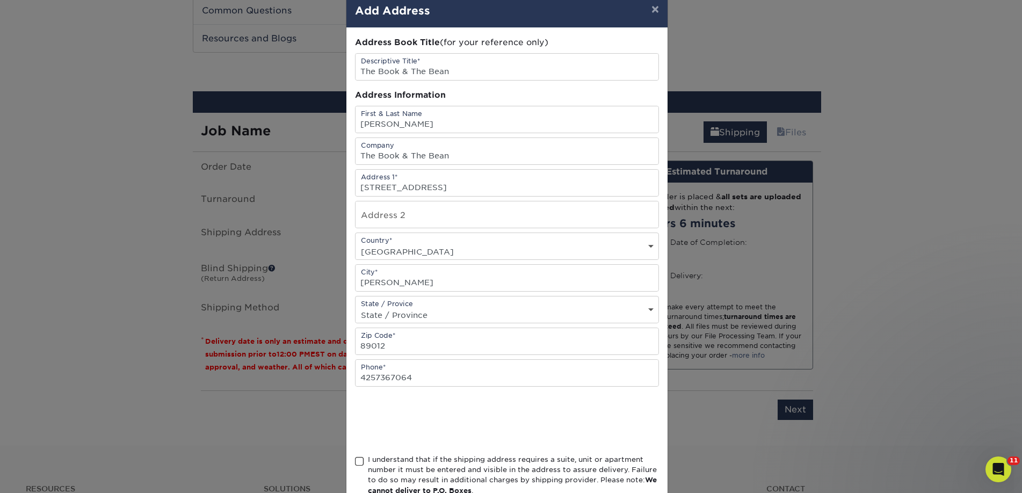
scroll to position [91, 0]
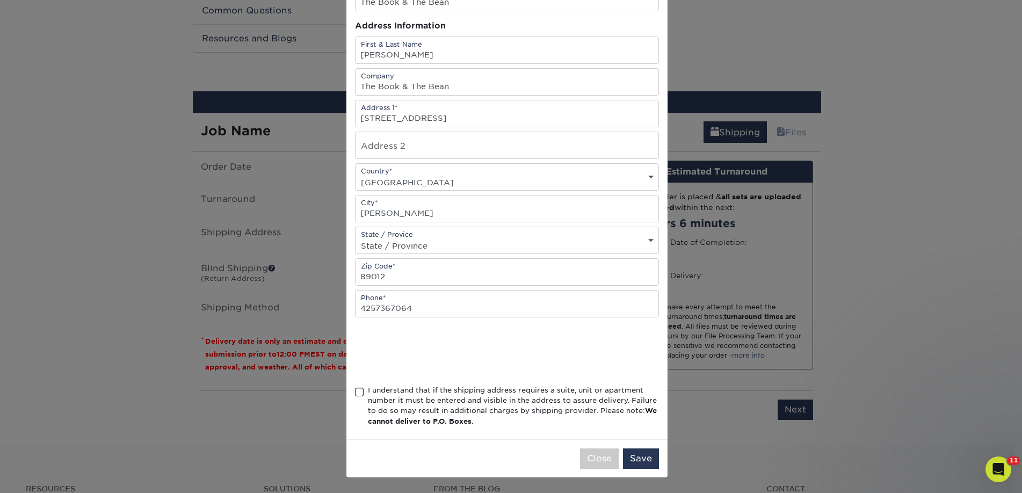
click at [390, 388] on div "I understand that if the shipping address requires a suite, unit or apartment n…" at bounding box center [513, 406] width 291 height 42
click at [0, 0] on input "I understand that if the shipping address requires a suite, unit or apartment n…" at bounding box center [0, 0] width 0 height 0
click at [643, 460] on button "Save" at bounding box center [641, 458] width 36 height 20
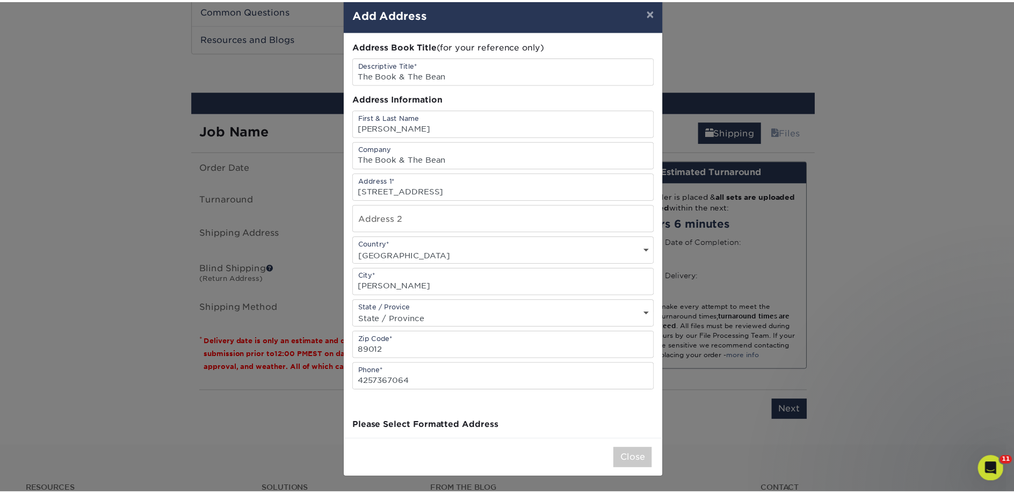
scroll to position [0, 0]
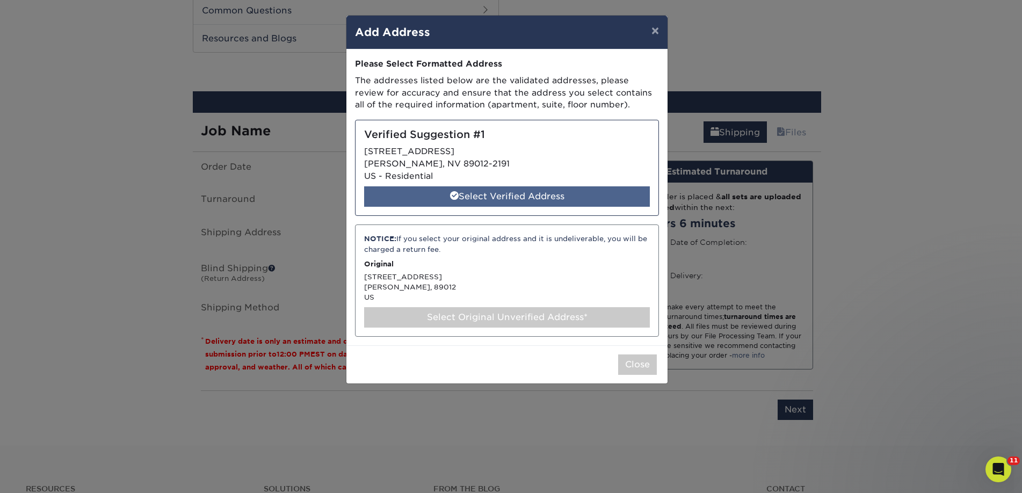
click at [542, 199] on div "Select Verified Address" at bounding box center [507, 196] width 286 height 20
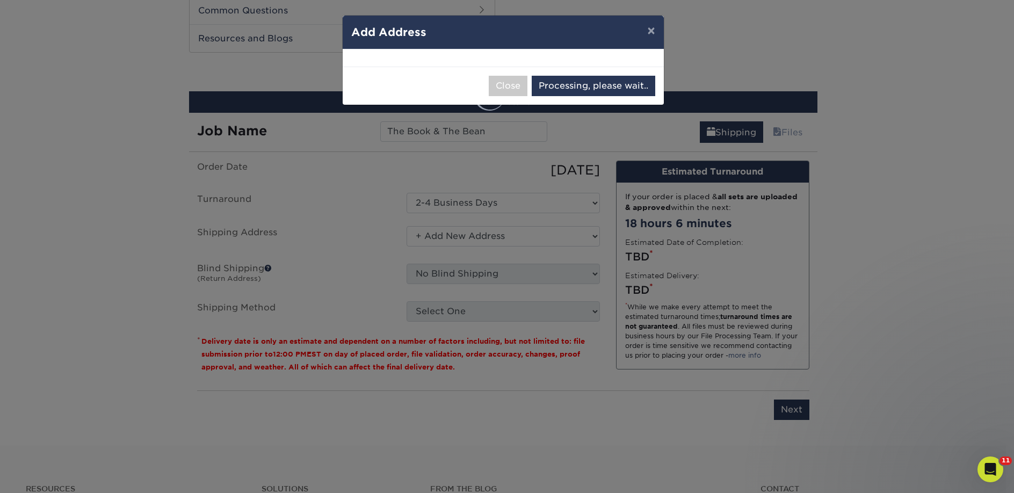
select select "285966"
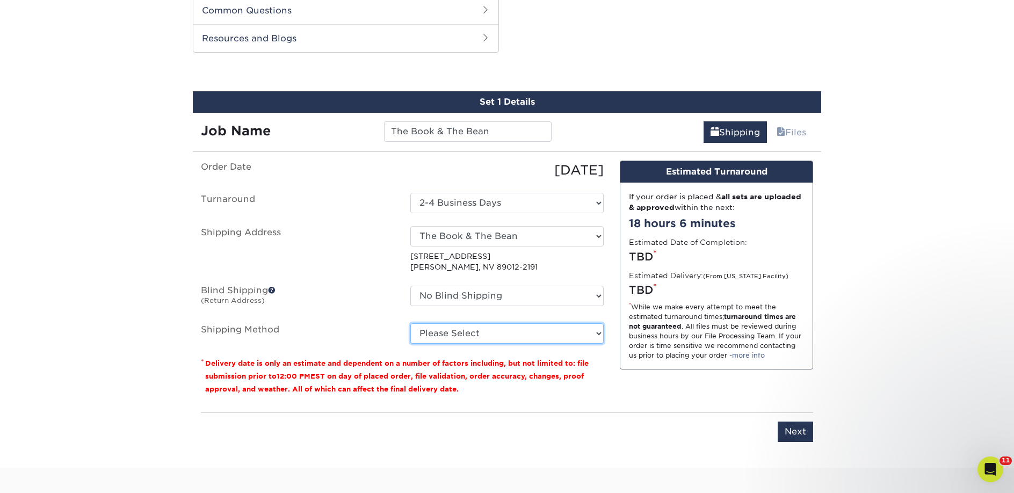
click at [519, 339] on select "Please Select Ground Shipping (+$26.86) 3 Day Shipping Service (+$40.10) 2 Day …" at bounding box center [506, 333] width 193 height 20
select select "03"
click at [410, 323] on select "Please Select Ground Shipping (+$26.86) 3 Day Shipping Service (+$40.10) 2 Day …" at bounding box center [506, 333] width 193 height 20
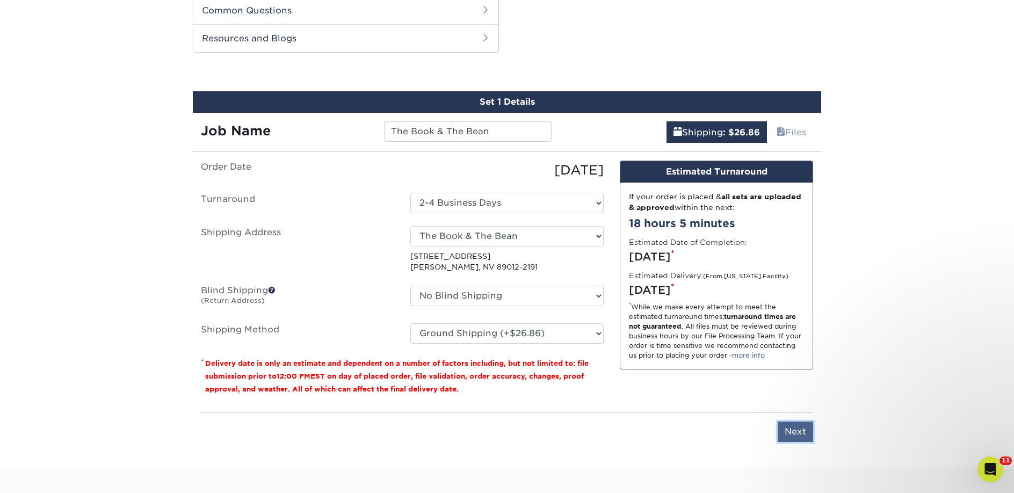
click at [796, 430] on input "Next" at bounding box center [795, 432] width 35 height 20
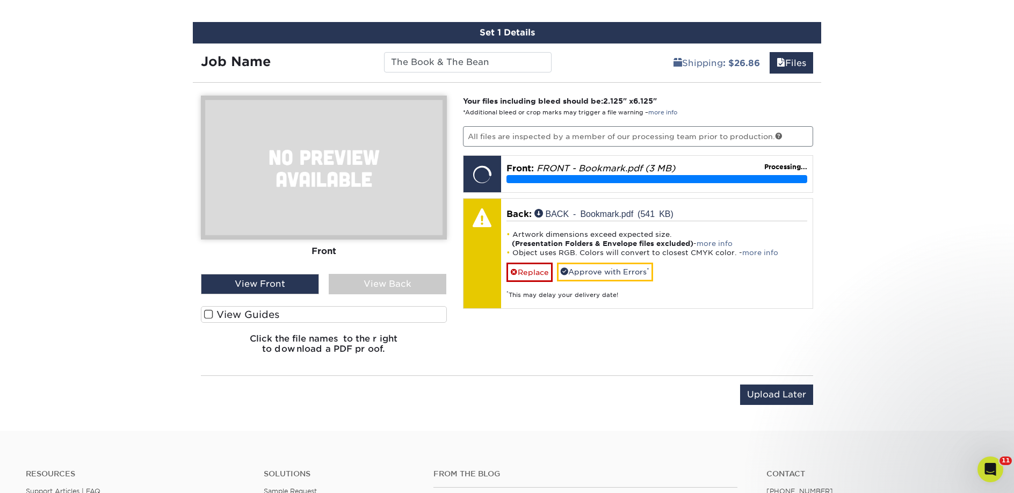
scroll to position [767, 0]
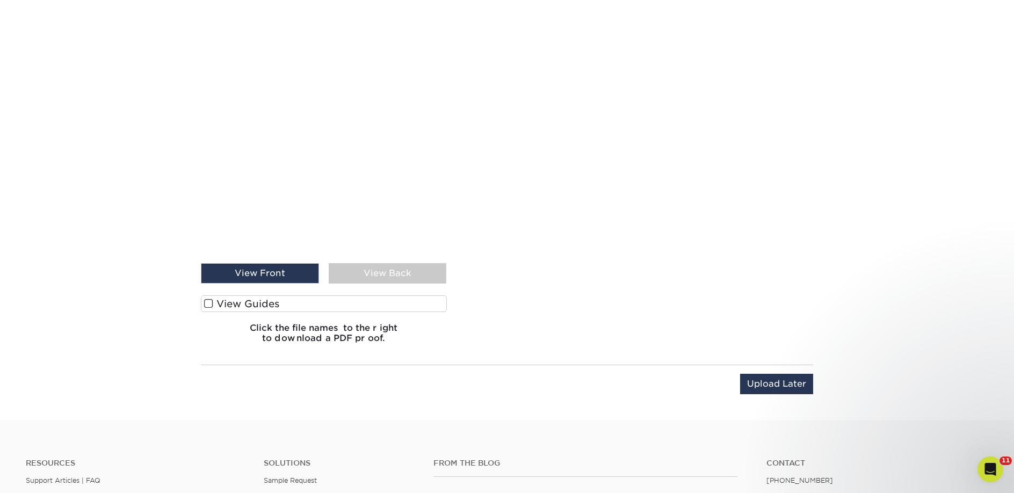
click at [278, 305] on label "View Guides" at bounding box center [324, 303] width 246 height 17
click at [0, 0] on input "View Guides" at bounding box center [0, 0] width 0 height 0
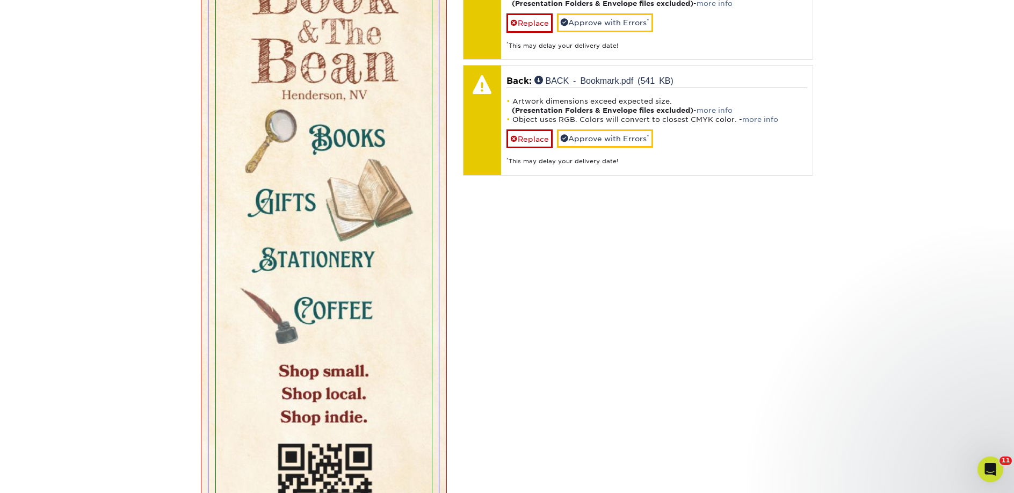
scroll to position [600, 0]
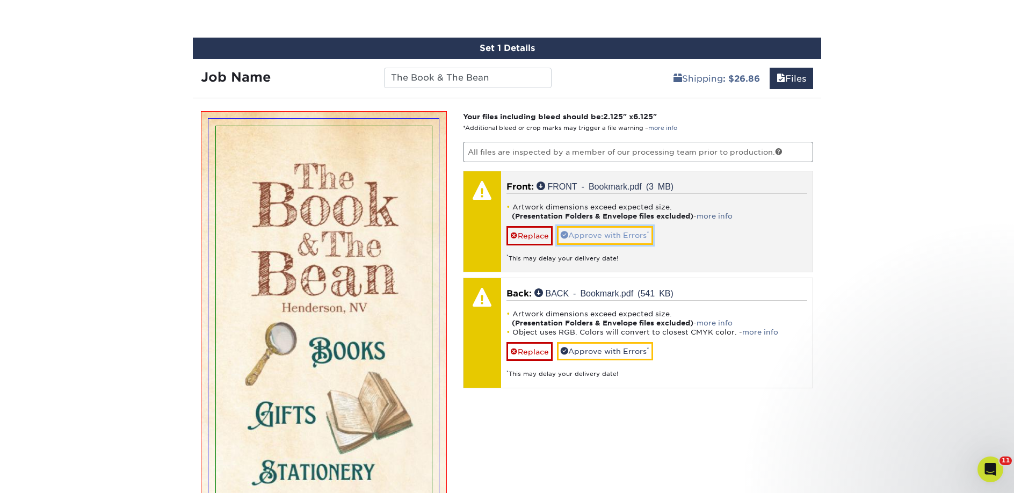
click at [588, 239] on link "Approve with Errors *" at bounding box center [605, 235] width 96 height 18
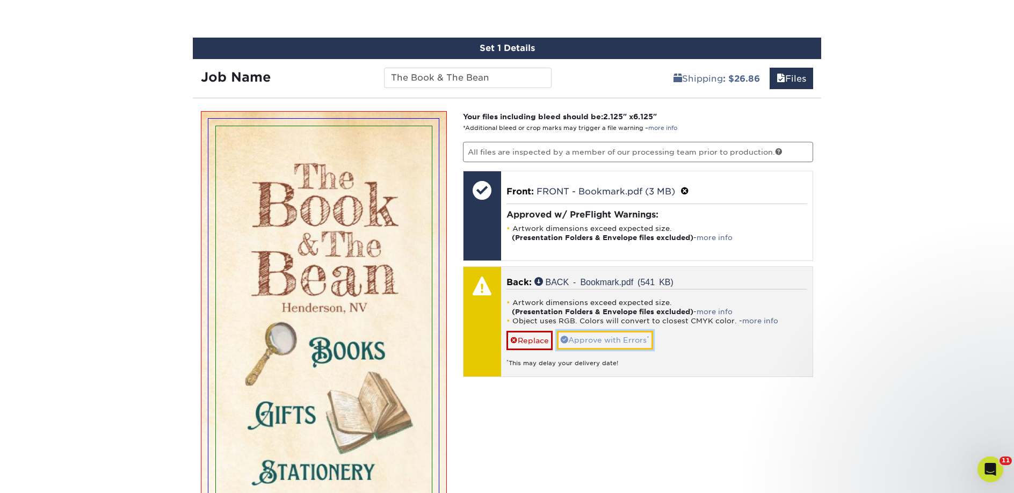
click at [600, 337] on link "Approve with Errors *" at bounding box center [605, 340] width 96 height 18
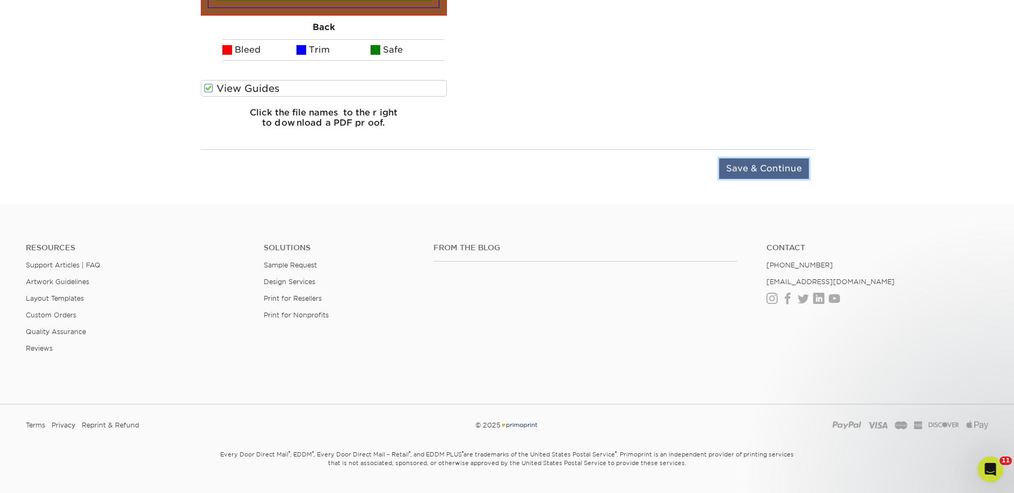
click at [769, 175] on input "Save & Continue" at bounding box center [764, 168] width 90 height 20
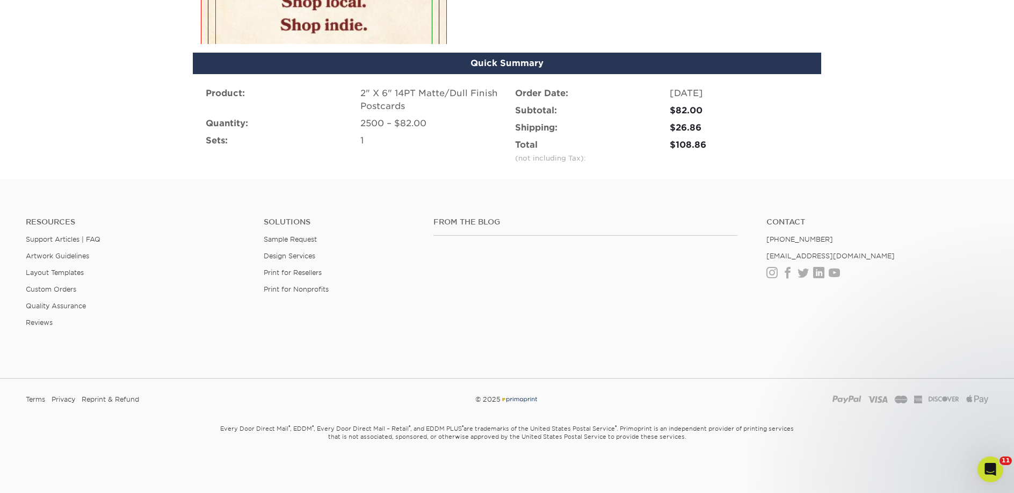
scroll to position [717, 0]
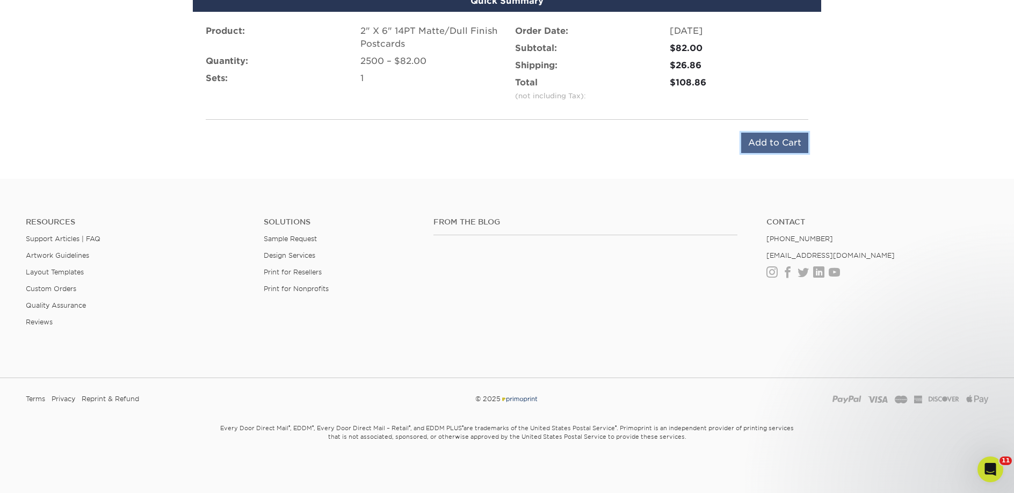
click at [750, 143] on input "Add to Cart" at bounding box center [774, 143] width 67 height 20
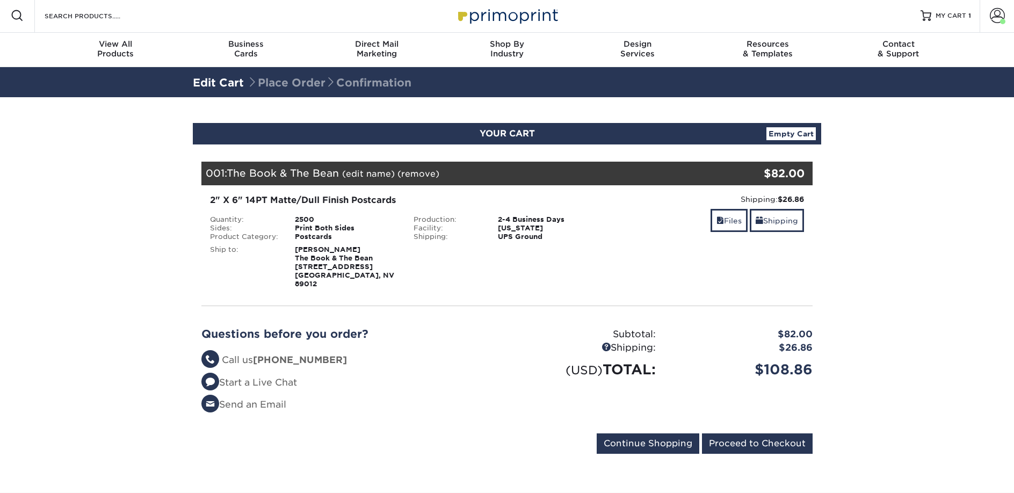
scroll to position [2, 0]
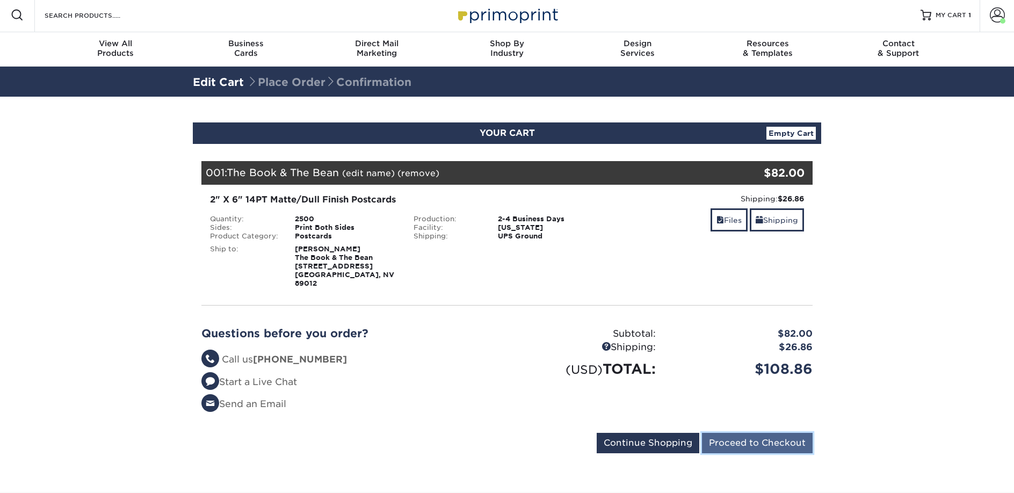
click at [773, 442] on input "Proceed to Checkout" at bounding box center [757, 443] width 111 height 20
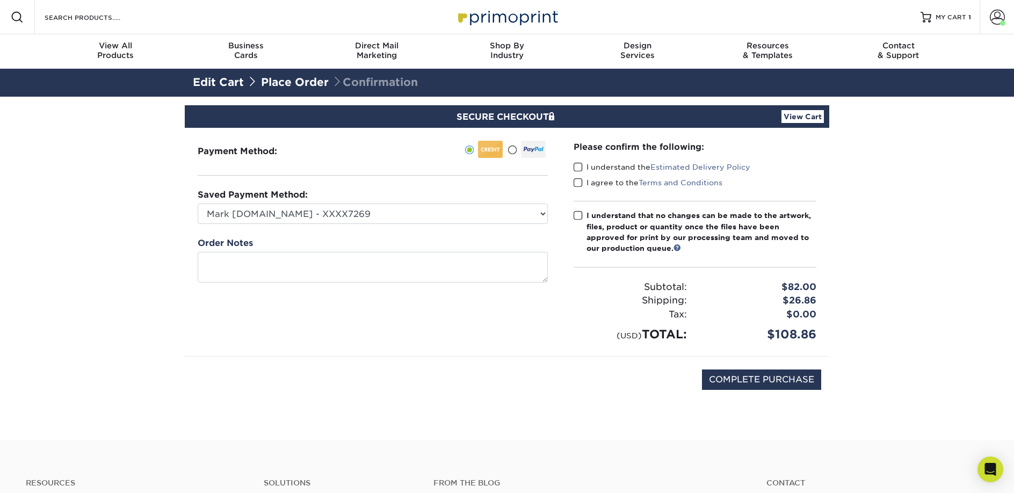
click at [592, 171] on label "I understand the Estimated Delivery Policy" at bounding box center [662, 167] width 177 height 11
click at [0, 0] on input "I understand the Estimated Delivery Policy" at bounding box center [0, 0] width 0 height 0
click at [589, 180] on label "I agree to the Terms and Conditions" at bounding box center [648, 182] width 149 height 11
click at [0, 0] on input "I agree to the Terms and Conditions" at bounding box center [0, 0] width 0 height 0
click at [591, 222] on div "I understand that no changes can be made to the artwork, files, product or quan…" at bounding box center [701, 232] width 230 height 44
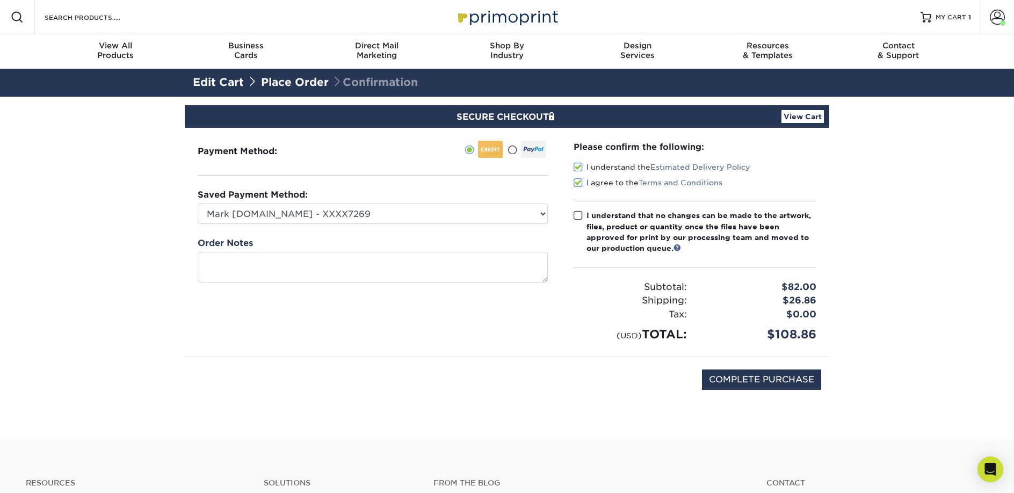
click at [0, 0] on input "I understand that no changes can be made to the artwork, files, product or quan…" at bounding box center [0, 0] width 0 height 0
click at [734, 381] on input "COMPLETE PURCHASE" at bounding box center [761, 379] width 119 height 20
type input "PROCESSING, PLEASE WAIT..."
